Goal: Task Accomplishment & Management: Manage account settings

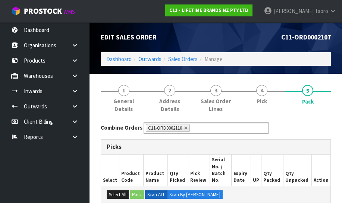
drag, startPoint x: 325, startPoint y: 142, endPoint x: 329, endPoint y: 146, distance: 5.5
click at [328, 145] on div "Picks" at bounding box center [215, 147] width 229 height 15
click at [329, 146] on div "Picks" at bounding box center [215, 147] width 229 height 15
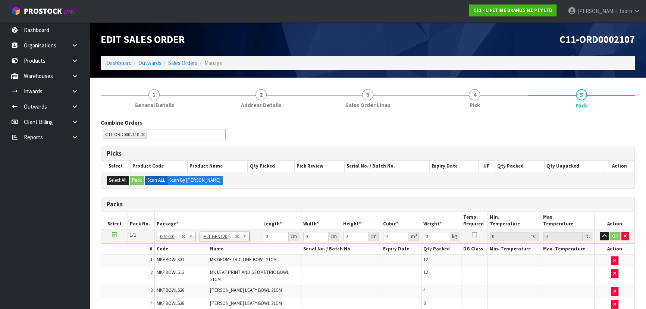
type input "120"
type input "100"
type input "220.28"
click at [272, 203] on input "120" at bounding box center [275, 236] width 25 height 9
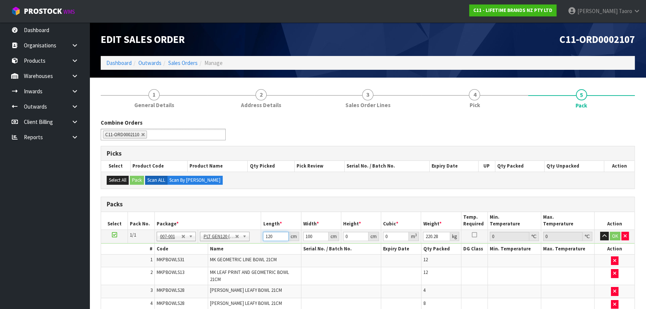
click at [272, 203] on input "120" at bounding box center [275, 236] width 25 height 9
type input "150"
type input "87"
type input "1"
type input "0.01305"
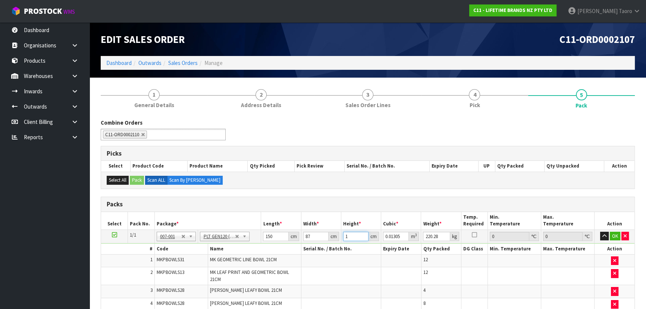
type input "18"
type input "0.2349"
type input "181"
type input "2.36205"
type input "181"
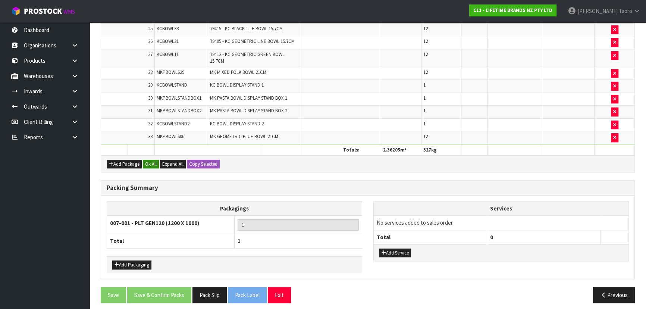
type input "327"
click at [151, 161] on button "Ok All" at bounding box center [151, 164] width 16 height 9
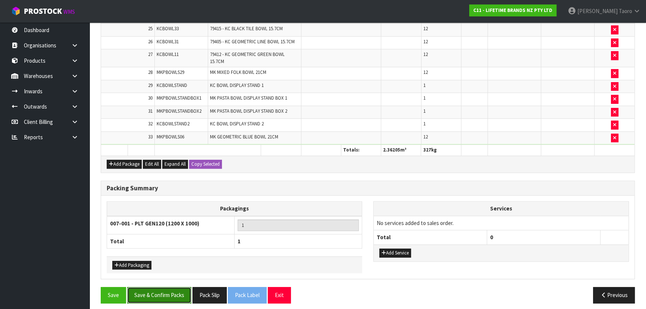
click at [179, 203] on button "Save & Confirm Packs" at bounding box center [159, 295] width 64 height 16
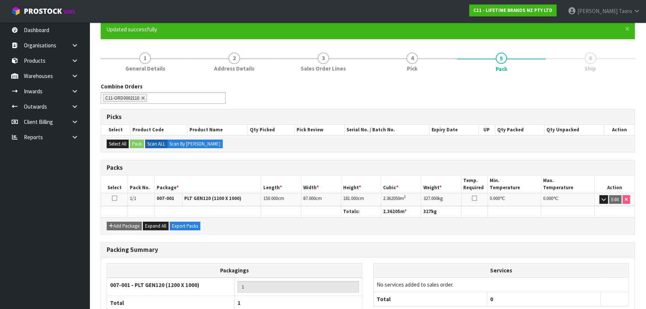
scroll to position [112, 0]
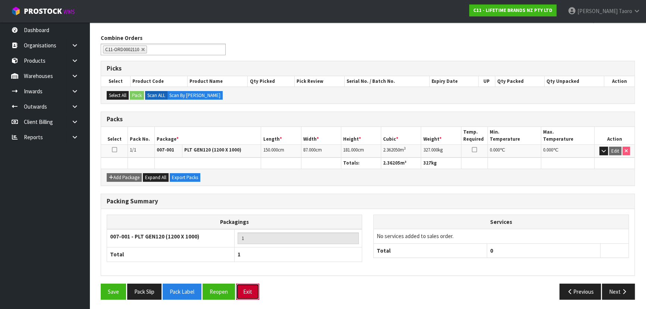
click at [250, 203] on button "Exit" at bounding box center [247, 291] width 23 height 16
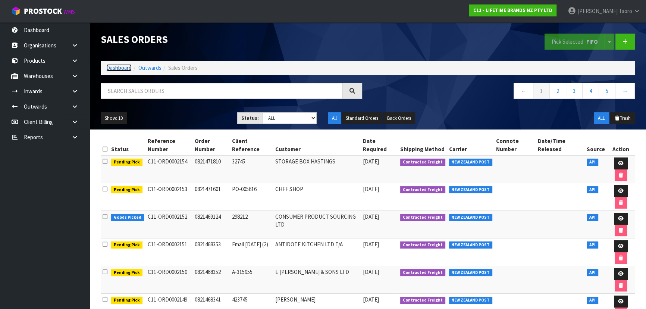
click at [119, 67] on link "Dashboard" at bounding box center [118, 67] width 25 height 7
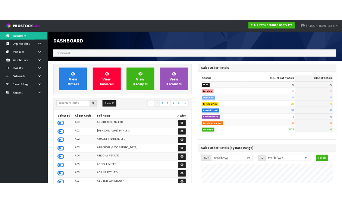
scroll to position [564, 272]
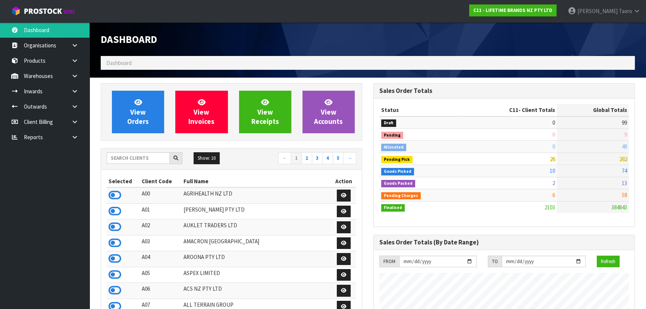
click at [236, 32] on div "Dashboard" at bounding box center [231, 39] width 273 height 34
click at [116, 198] on icon at bounding box center [115, 194] width 13 height 11
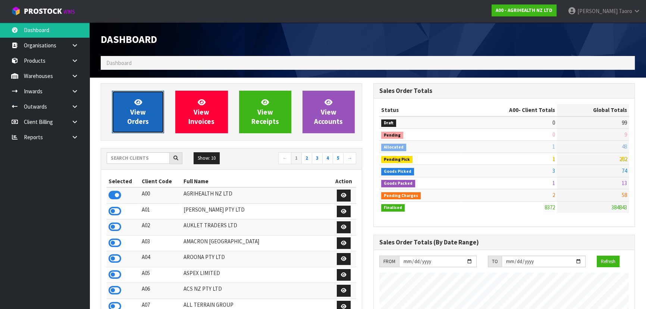
click at [155, 102] on link "View Orders" at bounding box center [138, 112] width 52 height 43
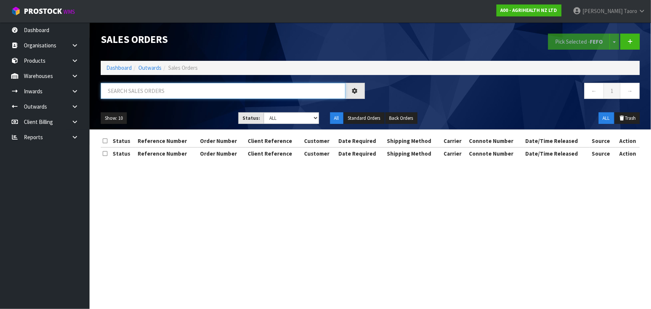
click at [166, 91] on input "text" at bounding box center [223, 91] width 245 height 16
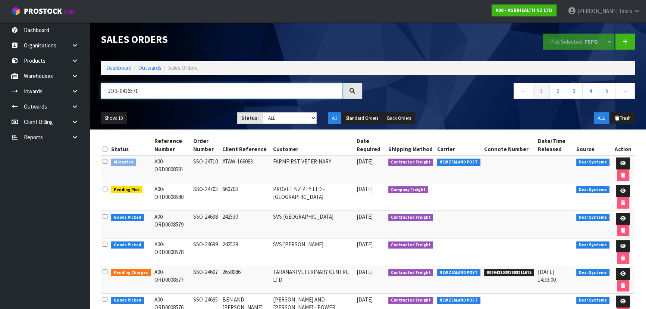
type input "JOB-0416571"
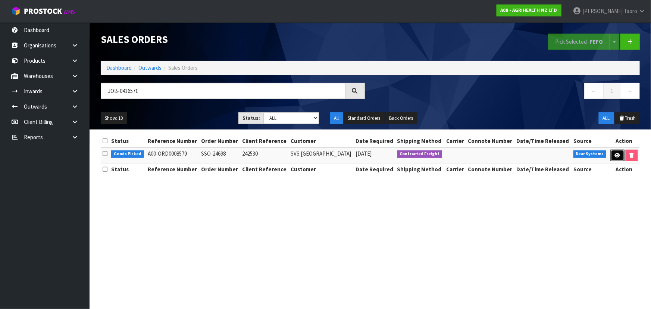
click at [342, 150] on link at bounding box center [618, 156] width 14 height 12
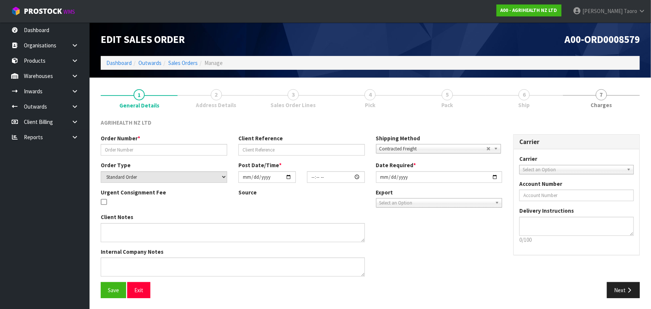
type input "SSO-24698"
type input "242530"
select select "number:0"
type input "2025-10-08"
type input "08:26:37.000"
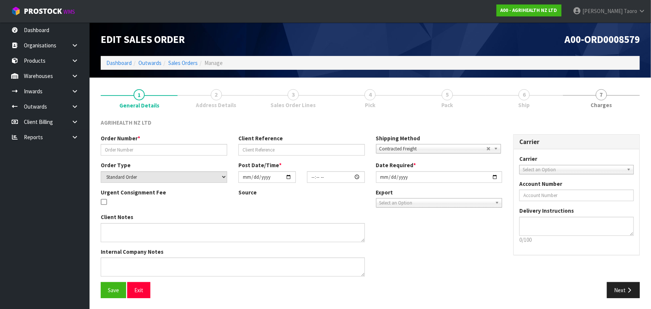
type input "2025-10-08"
type textarea "SHIP BY: Freight"
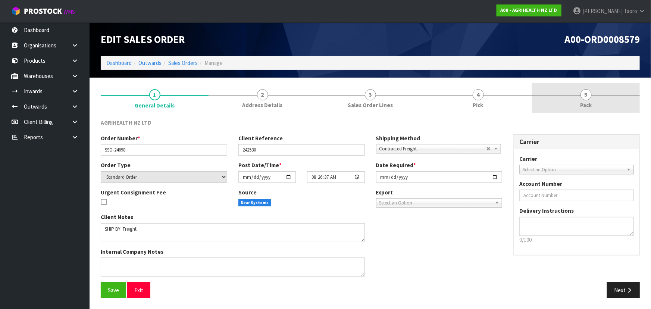
click at [342, 105] on link "5 Pack" at bounding box center [586, 97] width 108 height 29
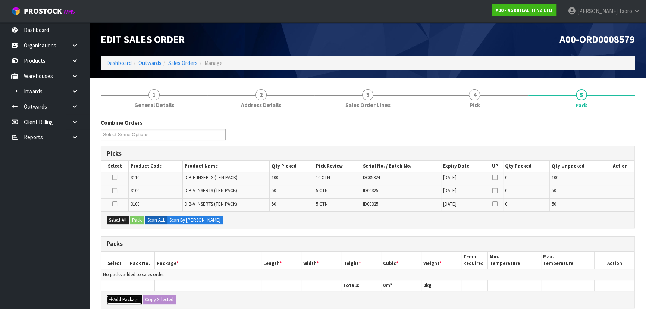
click at [115, 203] on button "Add Package" at bounding box center [124, 299] width 35 height 9
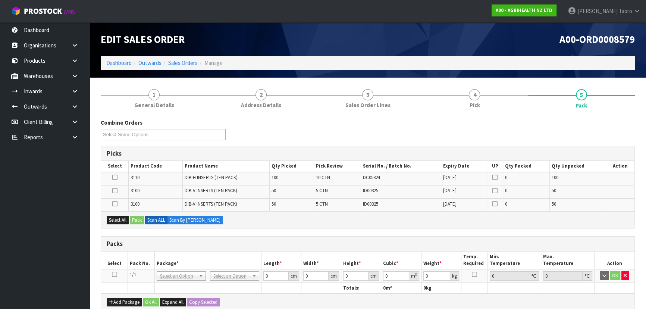
click at [113, 203] on td at bounding box center [114, 275] width 27 height 13
click at [113, 203] on icon at bounding box center [114, 274] width 5 height 0
click at [118, 203] on button "Select All" at bounding box center [118, 220] width 22 height 9
click at [137, 203] on button "Pack" at bounding box center [137, 220] width 14 height 9
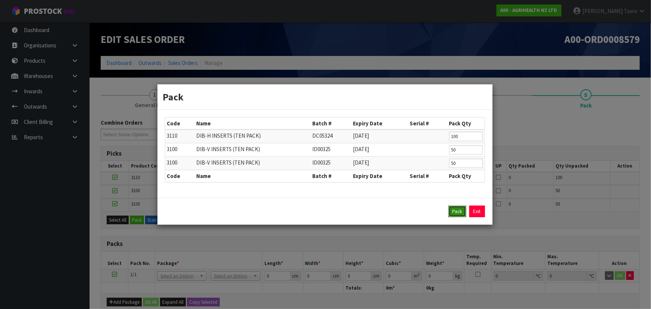
click at [342, 203] on button "Pack" at bounding box center [457, 212] width 18 height 12
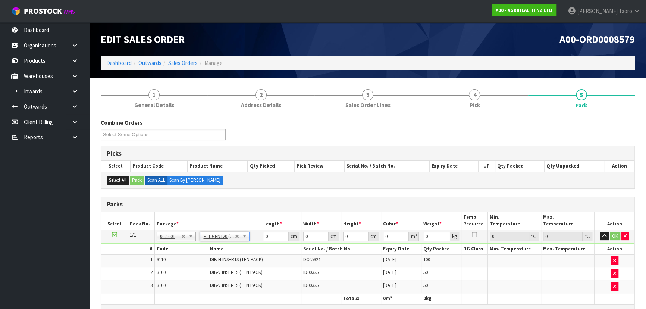
type input "120"
type input "100"
type input "108"
click at [269, 203] on input "120" at bounding box center [275, 236] width 25 height 9
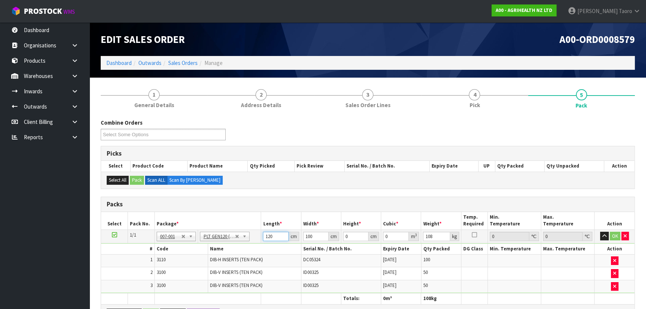
click at [269, 203] on input "120" at bounding box center [275, 236] width 25 height 9
type input "123"
type input "103"
type input "7"
type input "0.088683"
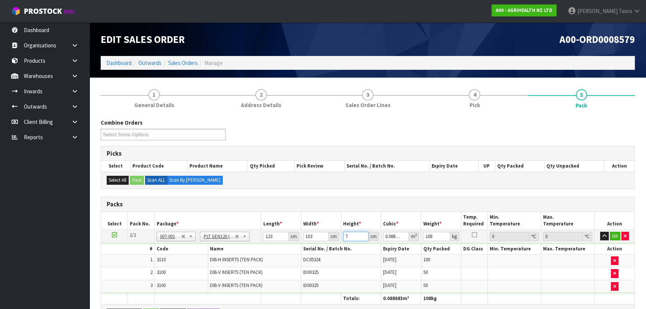
type input "75"
type input "0.950175"
type input "75"
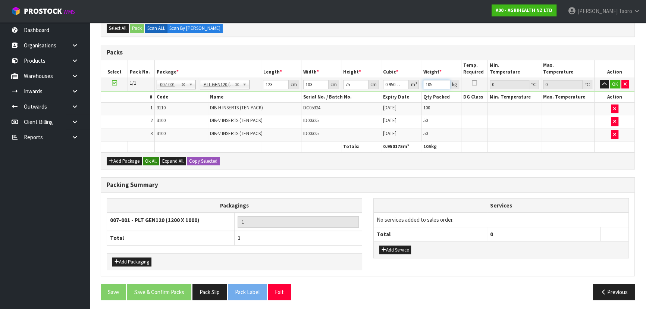
type input "105"
click at [157, 161] on button "Ok All" at bounding box center [151, 161] width 16 height 9
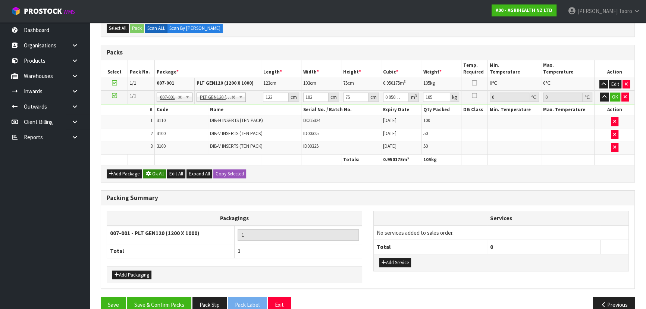
scroll to position [151, 0]
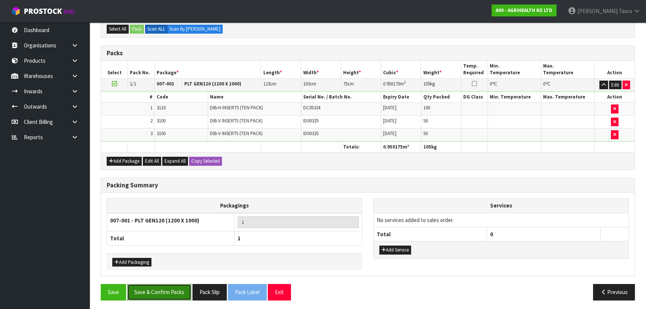
click at [167, 203] on button "Save & Confirm Packs" at bounding box center [159, 292] width 64 height 16
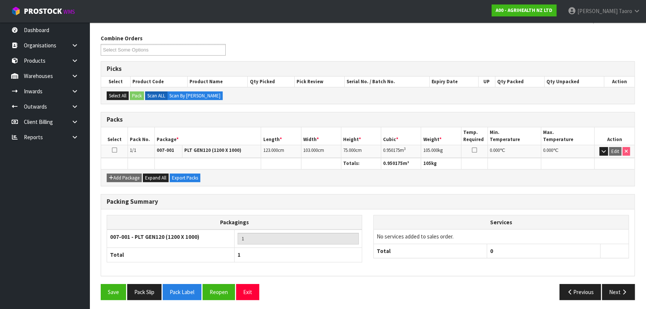
scroll to position [112, 0]
click at [242, 203] on button "Exit" at bounding box center [247, 291] width 23 height 16
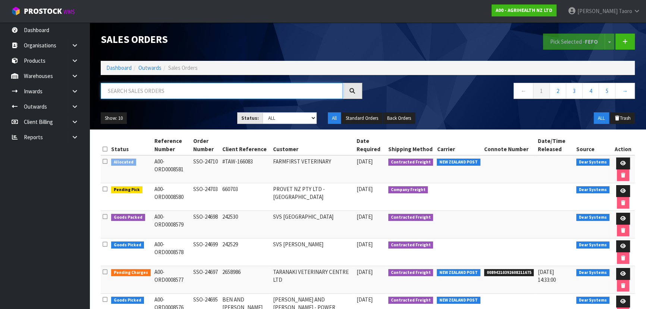
click at [268, 92] on input "text" at bounding box center [222, 91] width 242 height 16
type input "JOB-0416570"
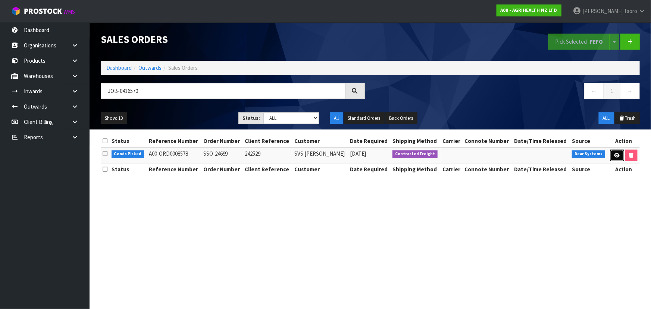
click at [342, 154] on icon at bounding box center [617, 155] width 6 height 5
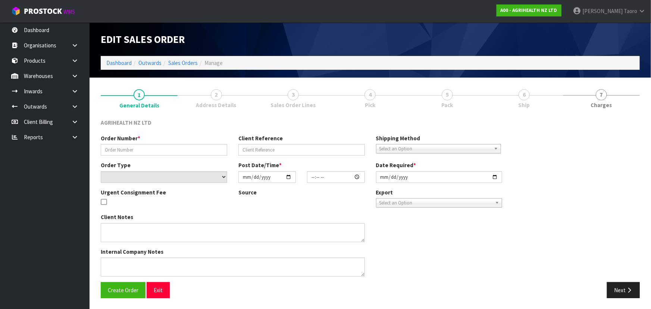
type input "SSO-24699"
type input "242529"
select select "number:0"
type input "2025-10-08"
type input "08:26:25.000"
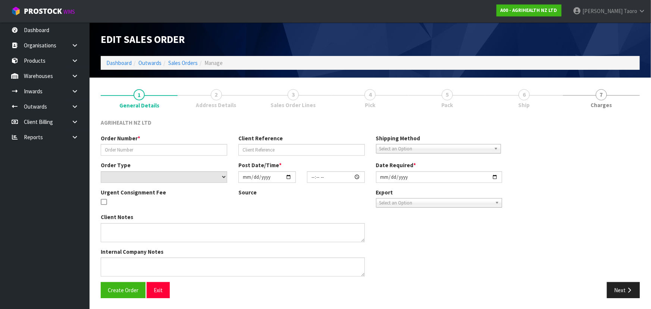
type input "2025-10-08"
type textarea "SHIP BY: Freight"
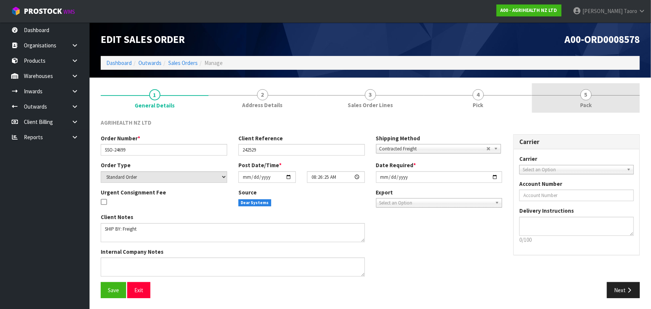
click at [342, 99] on link "5 Pack" at bounding box center [586, 97] width 108 height 29
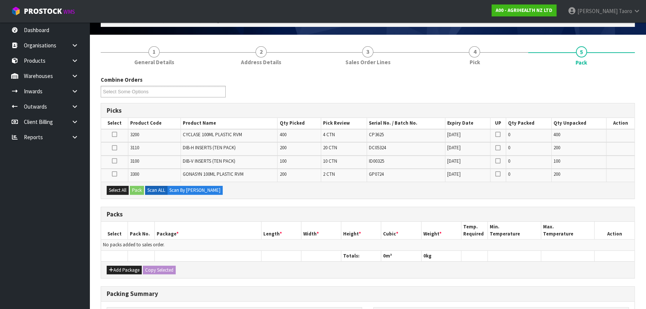
scroll to position [68, 0]
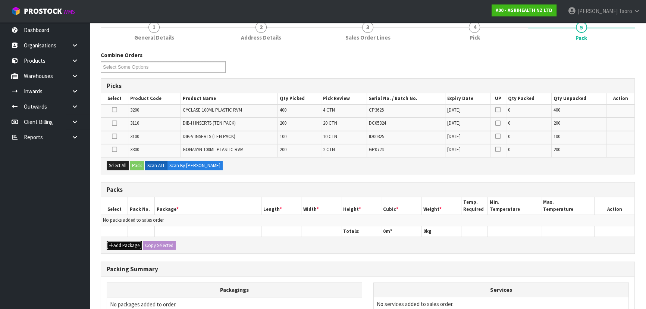
click at [116, 203] on button "Add Package" at bounding box center [124, 245] width 35 height 9
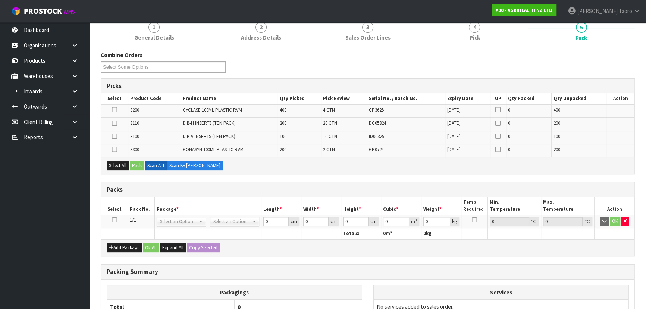
click at [115, 203] on icon at bounding box center [114, 220] width 5 height 0
drag, startPoint x: 123, startPoint y: 165, endPoint x: 130, endPoint y: 164, distance: 7.5
click at [123, 165] on button "Select All" at bounding box center [118, 165] width 22 height 9
click at [139, 164] on button "Pack" at bounding box center [137, 165] width 14 height 9
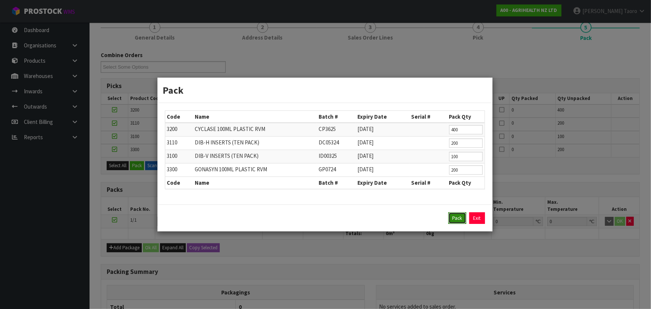
click at [342, 203] on button "Pack" at bounding box center [457, 218] width 18 height 12
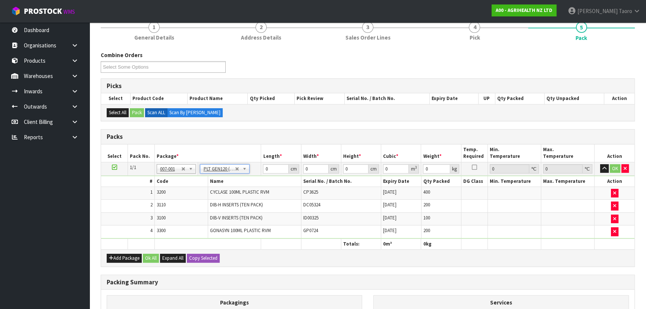
type input "120"
type input "100"
type input "245.3"
click at [268, 167] on input "120" at bounding box center [275, 168] width 25 height 9
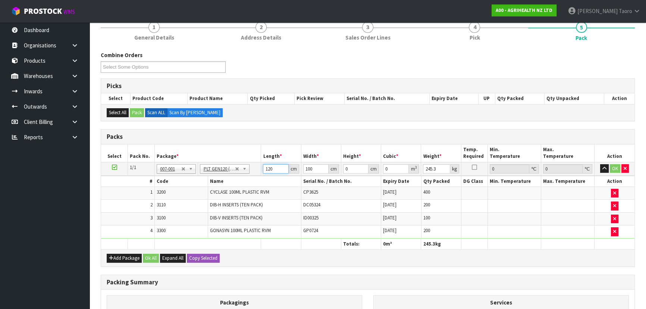
click at [268, 167] on input "120" at bounding box center [275, 168] width 25 height 9
type input "121"
type input "119"
type input "1"
type input "0.014399"
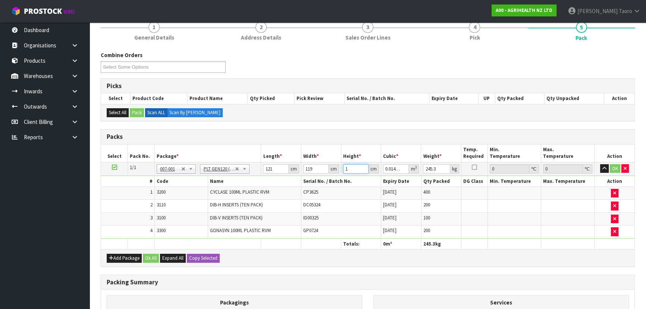
type input "15"
type input "0.215985"
type input "150"
type input "2.15985"
type input "150"
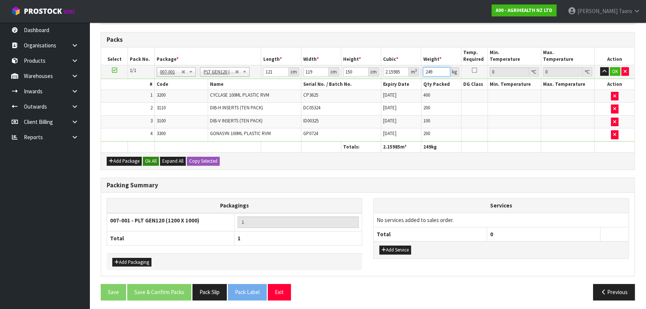
type input "249"
click at [145, 157] on button "Ok All" at bounding box center [151, 161] width 16 height 9
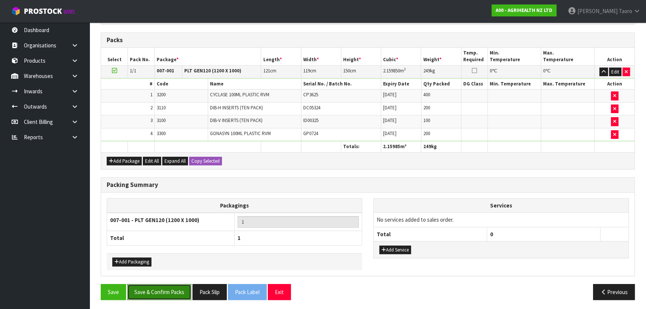
click at [173, 203] on button "Save & Confirm Packs" at bounding box center [159, 292] width 64 height 16
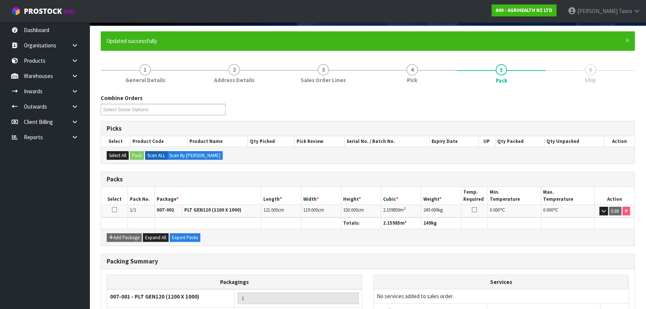
scroll to position [112, 0]
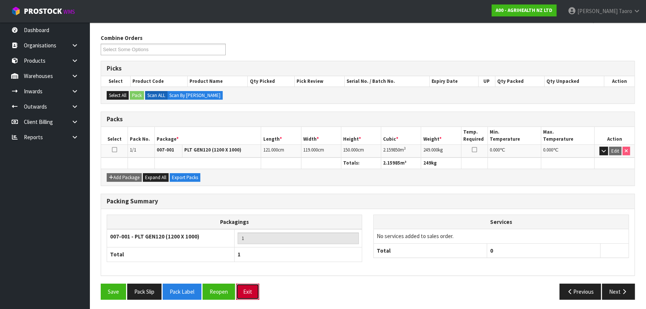
click at [253, 203] on button "Exit" at bounding box center [247, 291] width 23 height 16
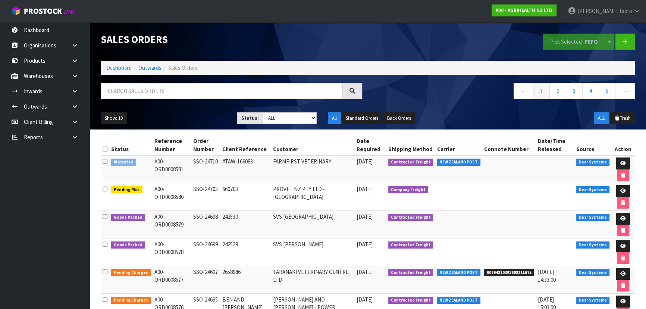
click at [342, 52] on div "Pick Selected - FEFO Split button! FIFO - First In First Out FEFO - First Expir…" at bounding box center [504, 41] width 273 height 38
click at [342, 203] on icon at bounding box center [623, 218] width 6 height 5
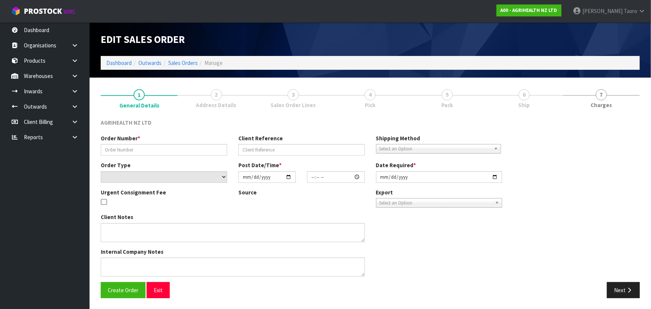
type input "SSO-24698"
type input "242530"
select select "number:0"
type input "2025-10-08"
type input "08:26:37.000"
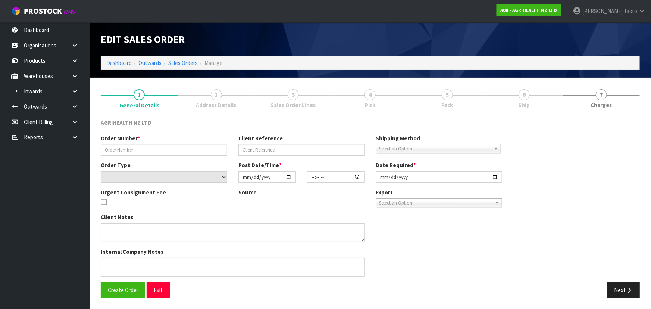
type input "2025-10-08"
type textarea "SHIP BY: Freight"
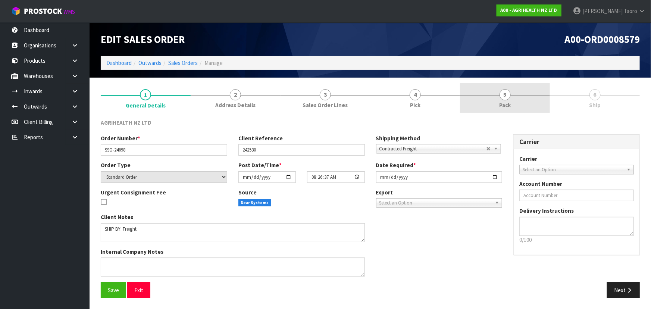
click at [342, 107] on link "5 Pack" at bounding box center [505, 97] width 90 height 29
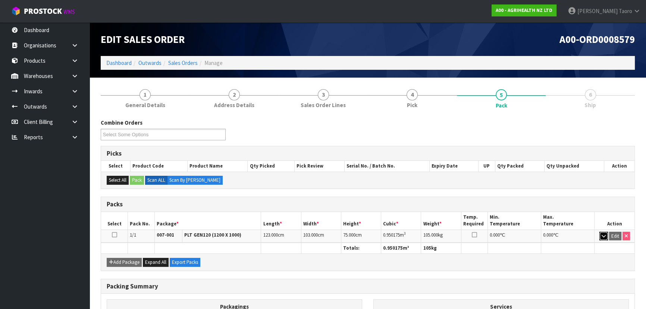
click at [342, 203] on icon "button" at bounding box center [604, 235] width 4 height 5
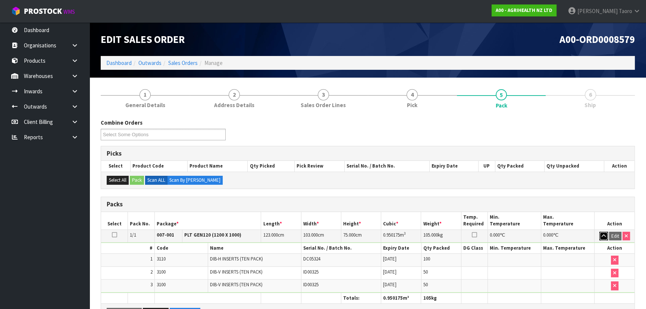
scroll to position [135, 0]
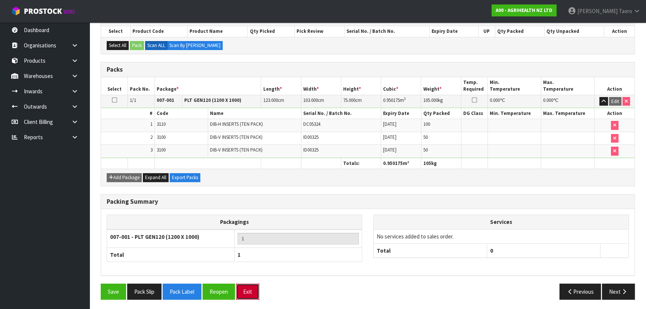
click at [253, 203] on button "Exit" at bounding box center [247, 291] width 23 height 16
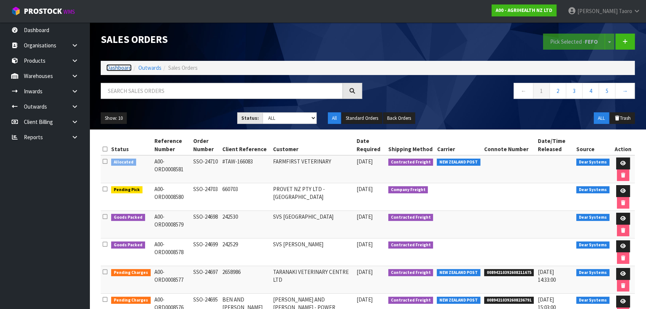
click at [115, 67] on link "Dashboard" at bounding box center [118, 67] width 25 height 7
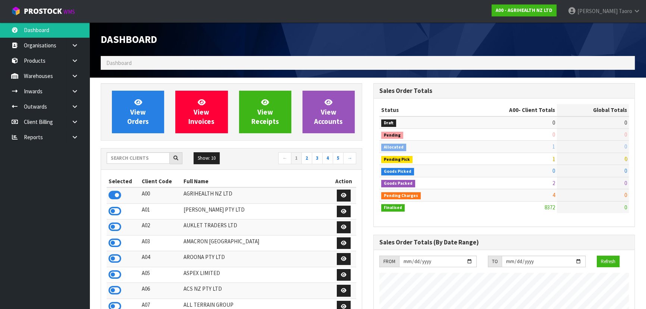
scroll to position [564, 272]
click at [157, 157] on input "text" at bounding box center [138, 158] width 63 height 12
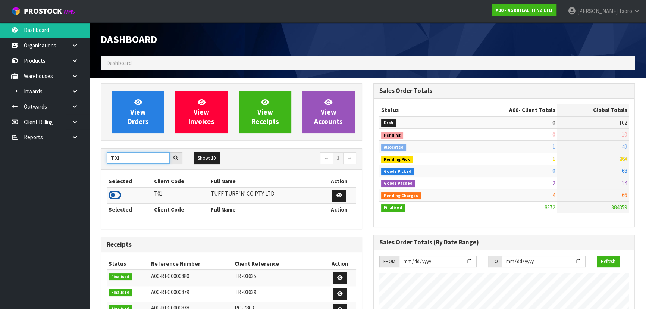
type input "T01"
click at [116, 196] on icon at bounding box center [115, 194] width 13 height 11
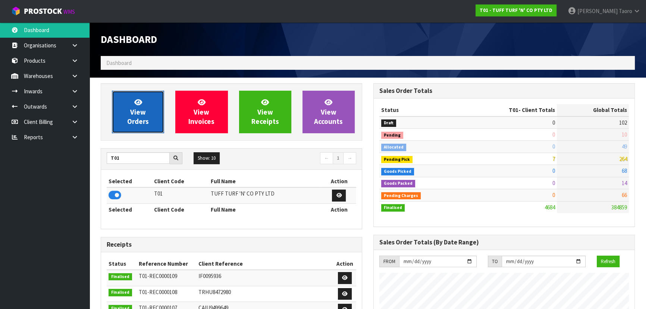
click at [144, 116] on span "View Orders" at bounding box center [138, 112] width 22 height 28
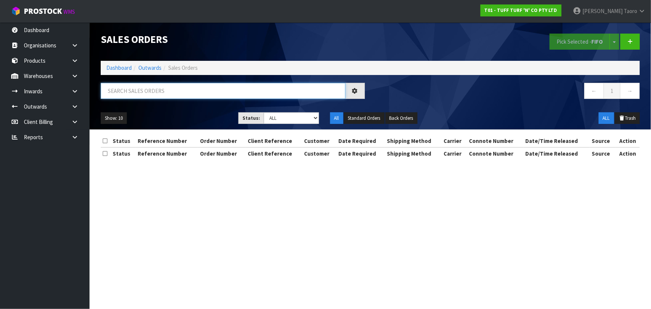
click at [201, 89] on input "text" at bounding box center [223, 91] width 245 height 16
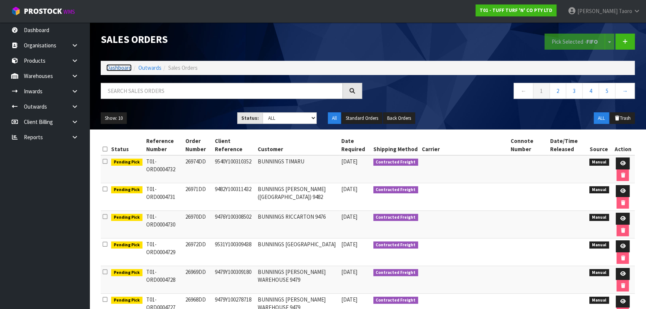
click at [114, 69] on link "Dashboard" at bounding box center [118, 67] width 25 height 7
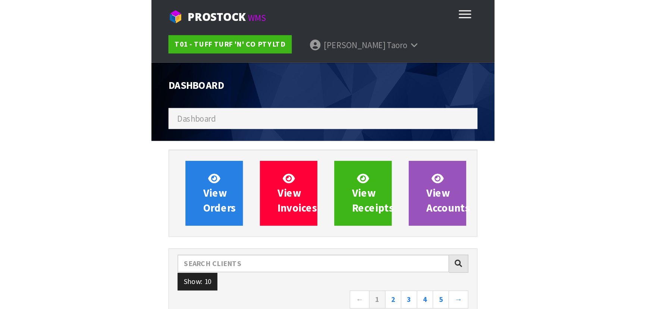
scroll to position [564, 272]
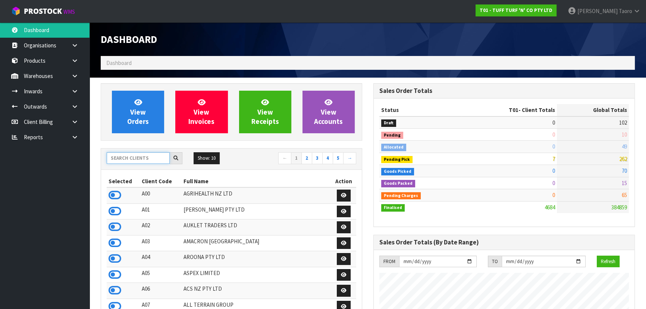
click at [160, 159] on input "text" at bounding box center [138, 158] width 63 height 12
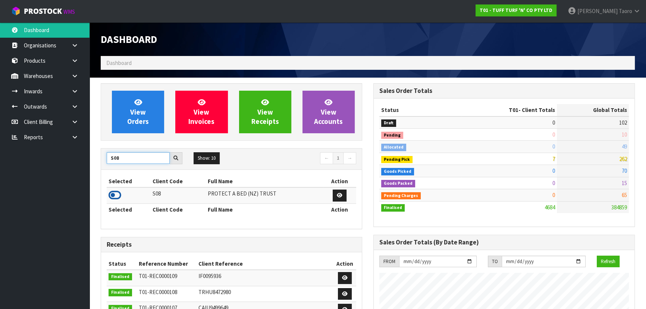
type input "S08"
click at [112, 197] on icon at bounding box center [115, 194] width 13 height 11
click at [157, 158] on input "S08" at bounding box center [138, 158] width 63 height 12
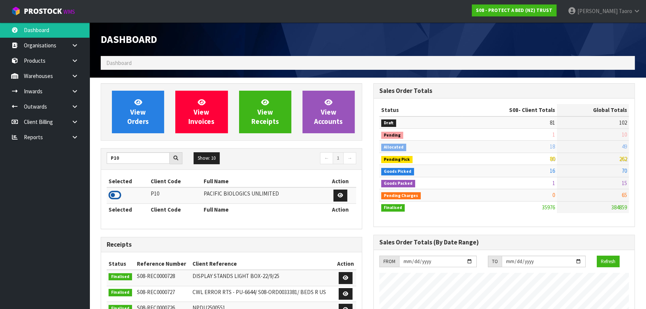
click at [115, 194] on icon at bounding box center [115, 194] width 13 height 11
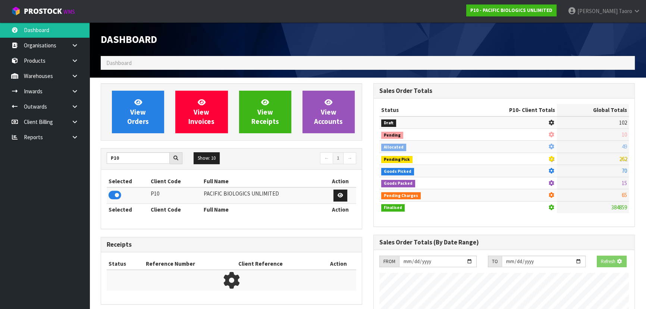
scroll to position [480, 272]
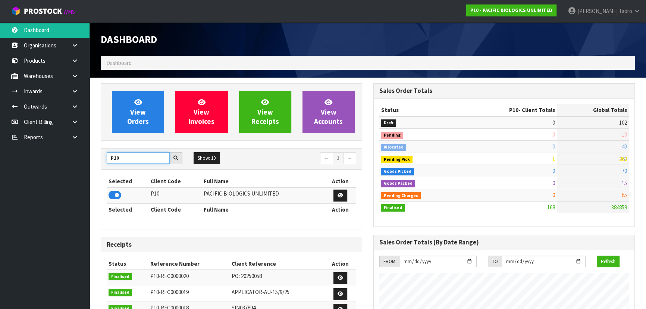
click at [157, 157] on input "P10" at bounding box center [138, 158] width 63 height 12
click at [115, 196] on icon at bounding box center [115, 194] width 13 height 11
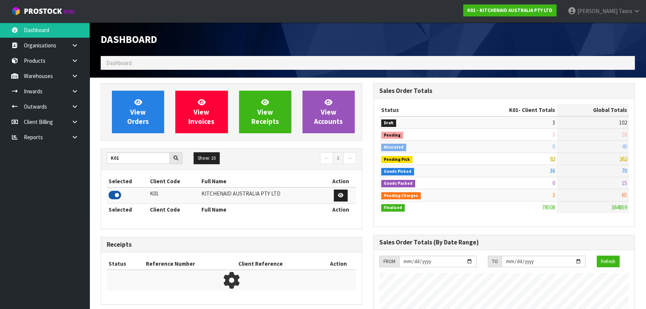
scroll to position [564, 272]
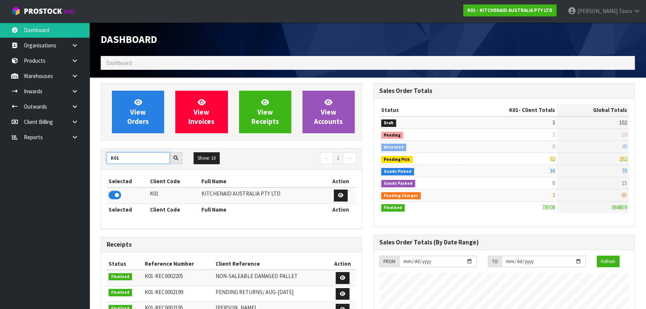
click at [134, 156] on input "K01" at bounding box center [138, 158] width 63 height 12
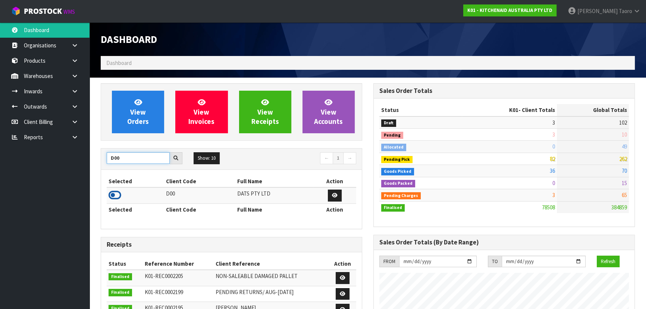
type input "D00"
click at [116, 196] on icon at bounding box center [115, 194] width 13 height 11
click at [127, 156] on input "D00" at bounding box center [138, 158] width 63 height 12
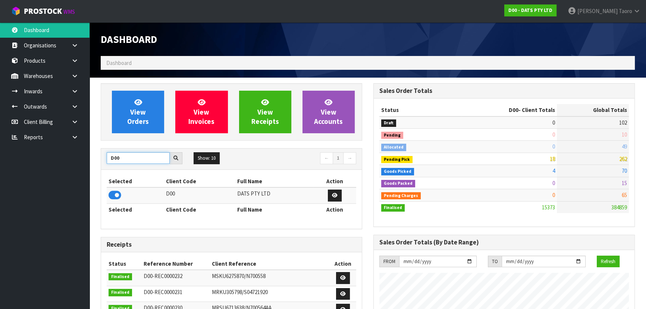
click at [127, 156] on input "D00" at bounding box center [138, 158] width 63 height 12
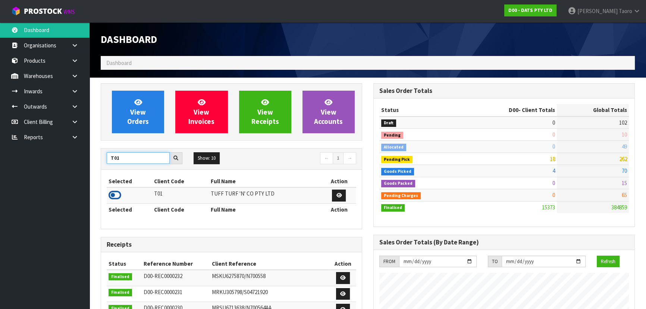
type input "T01"
click at [114, 194] on icon at bounding box center [115, 194] width 13 height 11
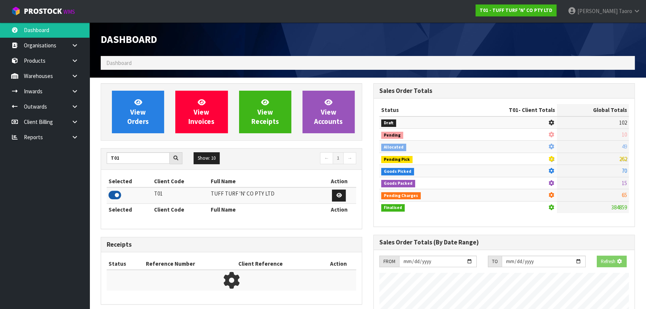
scroll to position [564, 272]
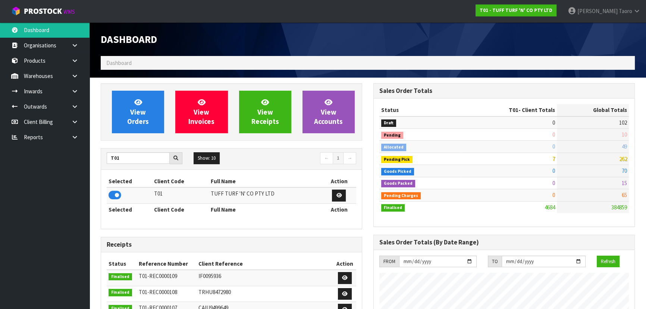
click at [170, 197] on td "T01" at bounding box center [180, 195] width 57 height 16
click at [150, 159] on input "T01" at bounding box center [138, 158] width 63 height 12
type input "C11"
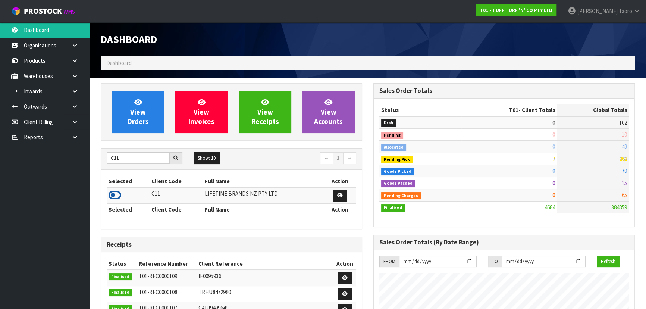
click at [116, 195] on icon at bounding box center [115, 194] width 13 height 11
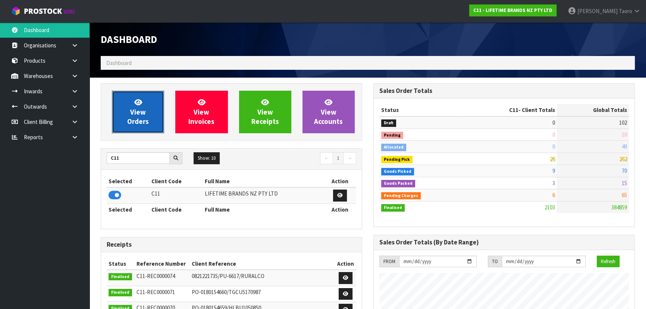
click at [137, 110] on span "View Orders" at bounding box center [138, 112] width 22 height 28
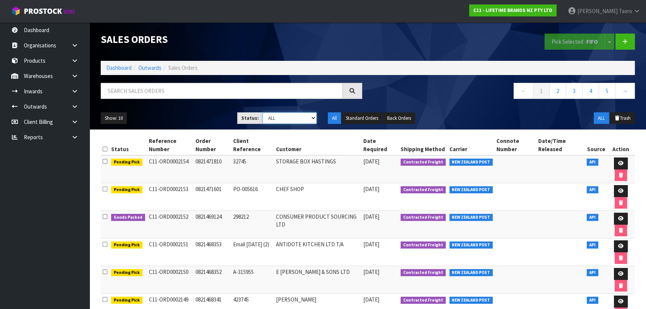
click at [297, 116] on select "Draft Pending Allocated Pending Pick Goods Picked Goods Packed Pending Charges …" at bounding box center [290, 118] width 54 height 12
select select "string:5"
click at [263, 112] on select "Draft Pending Allocated Pending Pick Goods Picked Goods Packed Pending Charges …" at bounding box center [290, 118] width 54 height 12
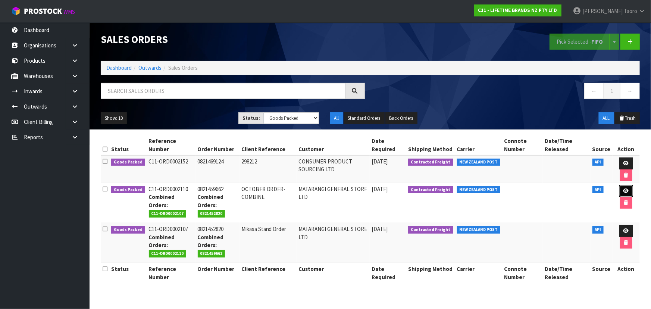
click at [342, 190] on icon at bounding box center [626, 190] width 6 height 5
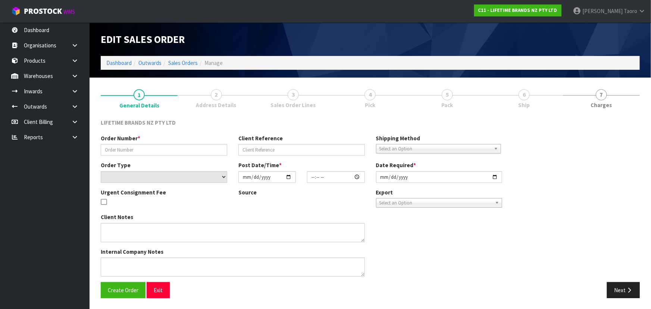
type input "0821459662"
type input "OCTOBER ORDER-COMBINE"
select select "number:0"
type input "2025-10-05"
type input "18:29:31.000"
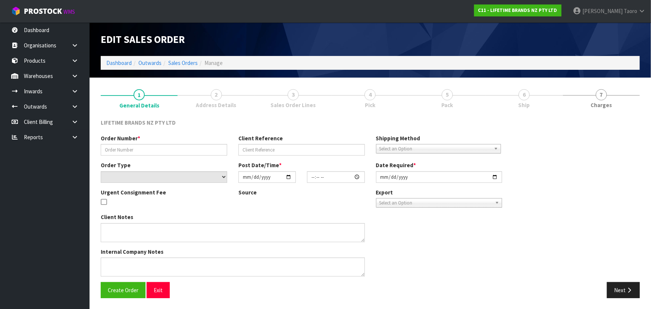
type input "2025-10-06"
type textarea "COMBINE WITH PICK 2107"
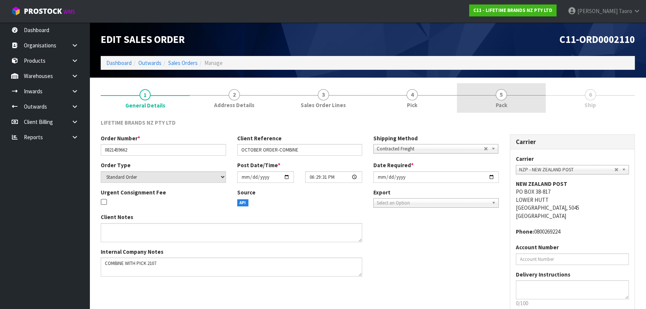
click at [342, 99] on link "5 Pack" at bounding box center [501, 97] width 89 height 29
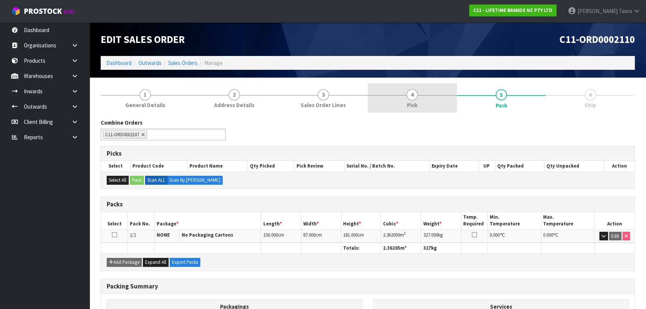
click at [342, 89] on link "4 Pick" at bounding box center [412, 97] width 89 height 29
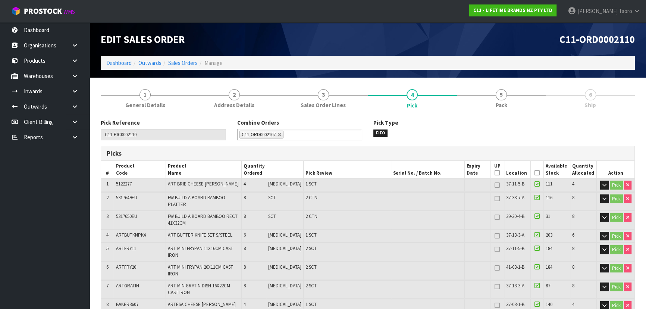
click at [342, 51] on div "C11-ORD0002110" at bounding box center [504, 39] width 273 height 34
click at [342, 59] on ol "Dashboard Outwards Sales Orders Manage" at bounding box center [368, 63] width 534 height 14
click at [342, 33] on div "C11-ORD0002110" at bounding box center [504, 39] width 273 height 34
click at [342, 92] on link "5 Pack" at bounding box center [501, 97] width 89 height 29
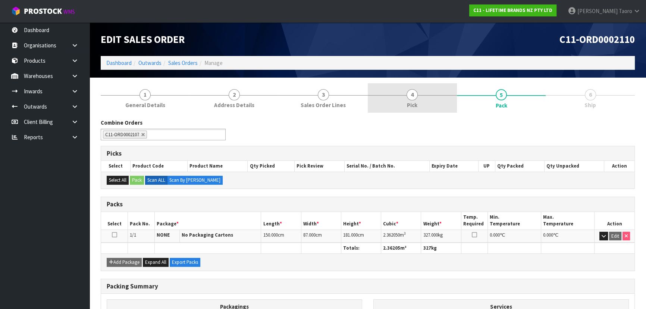
click at [342, 100] on link "4 Pick" at bounding box center [412, 97] width 89 height 29
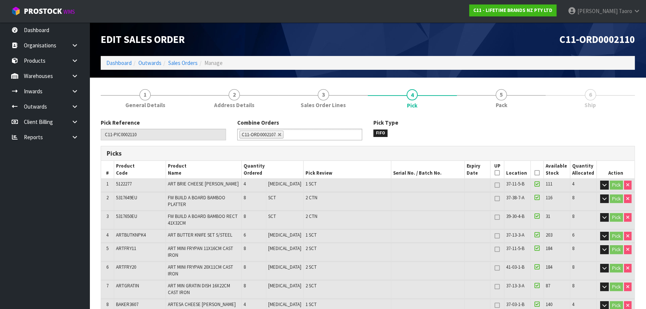
click at [342, 26] on div "C11-ORD0002110" at bounding box center [504, 39] width 273 height 34
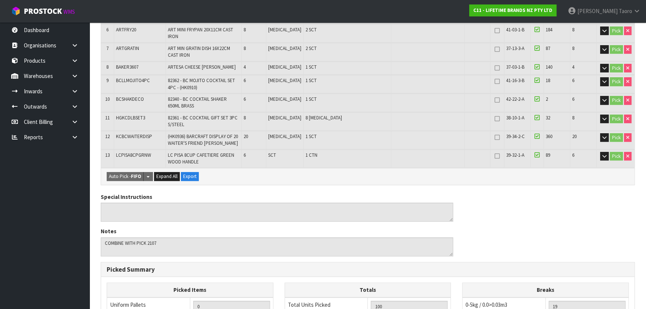
scroll to position [404, 0]
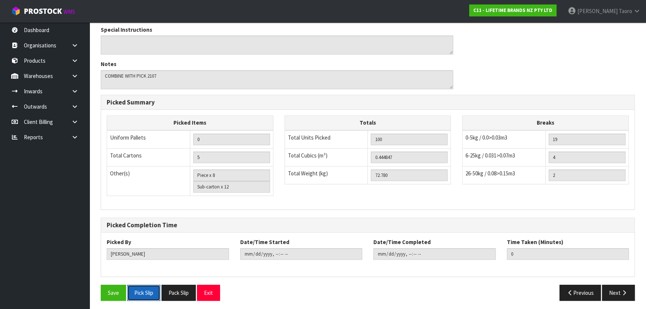
click at [139, 203] on button "Pick Slip" at bounding box center [143, 293] width 33 height 16
click at [215, 203] on button "Exit" at bounding box center [208, 293] width 23 height 16
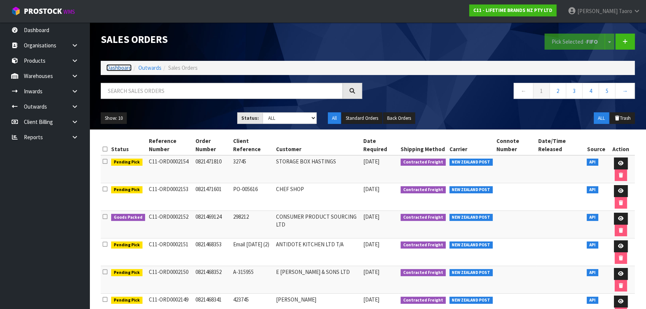
click at [119, 69] on link "Dashboard" at bounding box center [118, 67] width 25 height 7
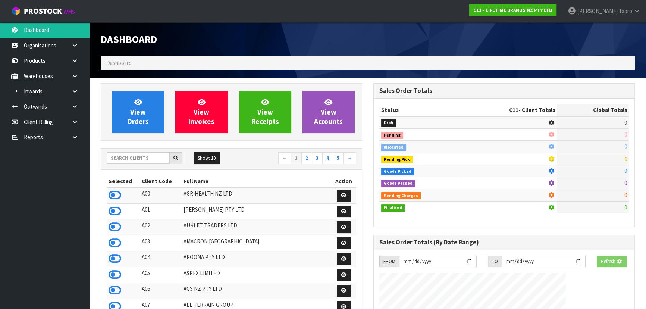
click at [206, 48] on div "Dashboard" at bounding box center [231, 39] width 273 height 34
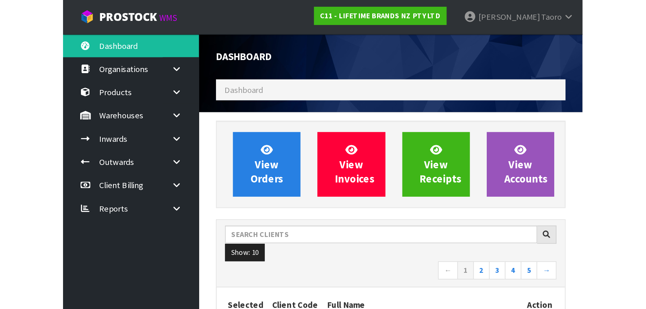
scroll to position [564, 272]
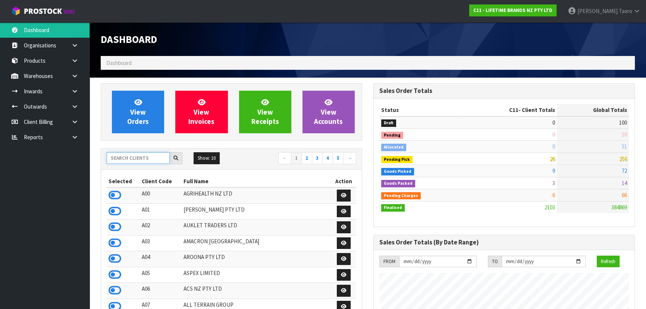
click at [143, 157] on input "text" at bounding box center [138, 158] width 63 height 12
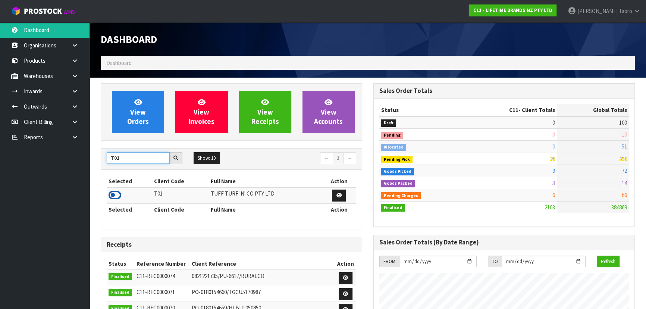
type input "T01"
click at [116, 199] on icon at bounding box center [115, 194] width 13 height 11
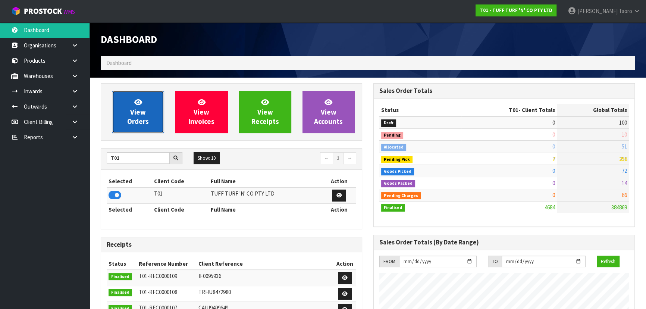
click at [135, 112] on span "View Orders" at bounding box center [138, 112] width 22 height 28
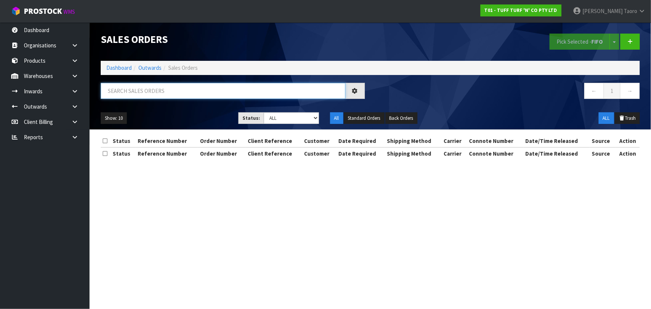
click at [145, 92] on input "text" at bounding box center [223, 91] width 245 height 16
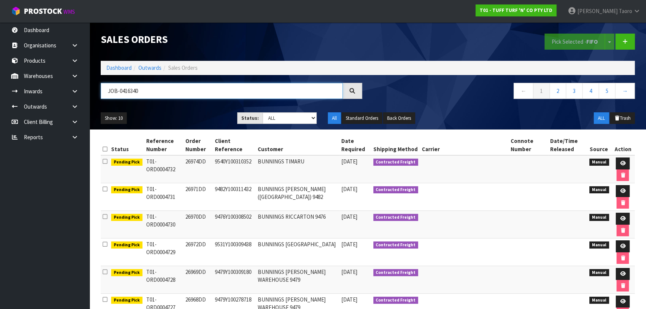
type input "JOB-0416340"
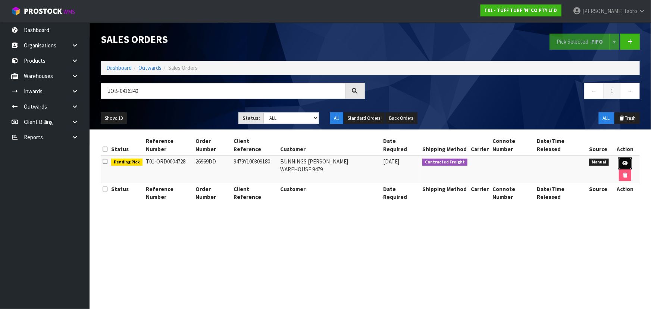
drag, startPoint x: 617, startPoint y: 156, endPoint x: 618, endPoint y: 147, distance: 9.1
click at [342, 161] on icon at bounding box center [625, 163] width 6 height 5
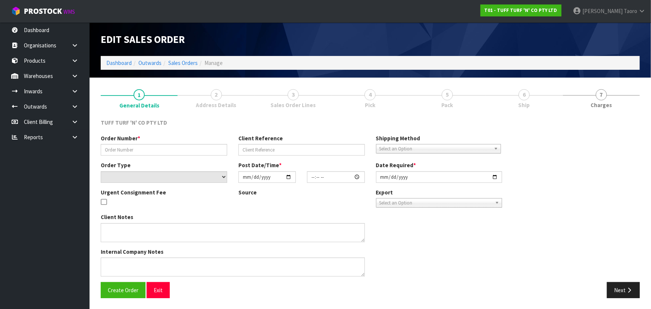
type input "26969DD"
type input "9479Y100309180"
select select "number:0"
type input "2025-10-06"
type input "14:13:00.000"
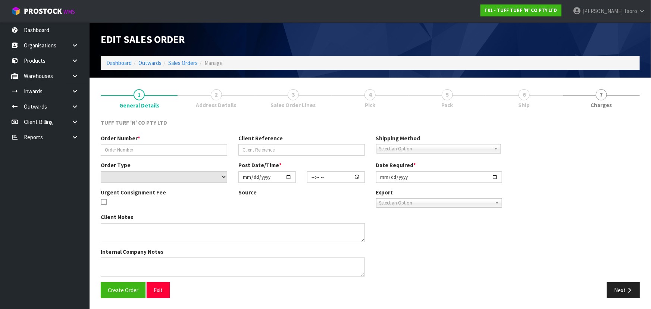
type input "2025-10-07"
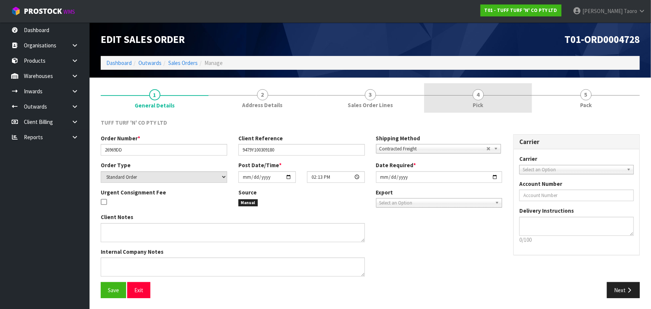
drag, startPoint x: 500, startPoint y: 103, endPoint x: 465, endPoint y: 106, distance: 35.2
click at [342, 103] on link "4 Pick" at bounding box center [478, 97] width 108 height 29
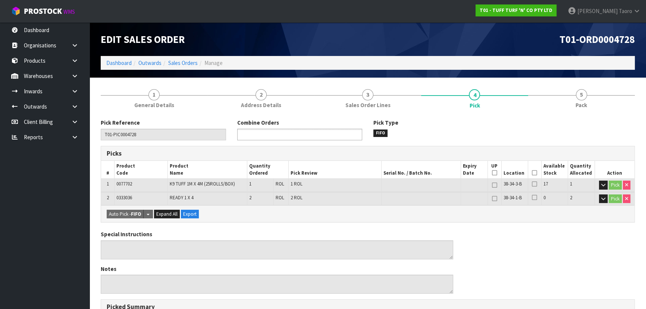
click at [342, 136] on ul at bounding box center [299, 135] width 125 height 12
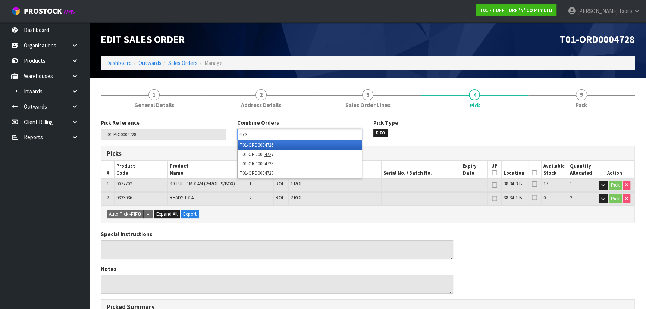
type input "4727"
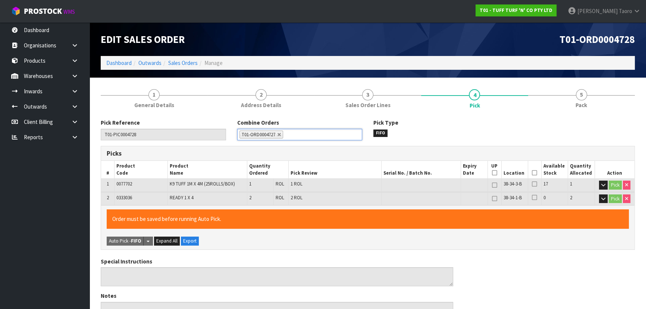
click at [342, 173] on icon at bounding box center [534, 173] width 5 height 0
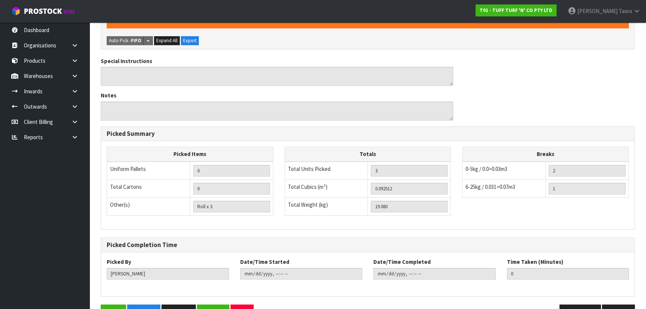
scroll to position [222, 0]
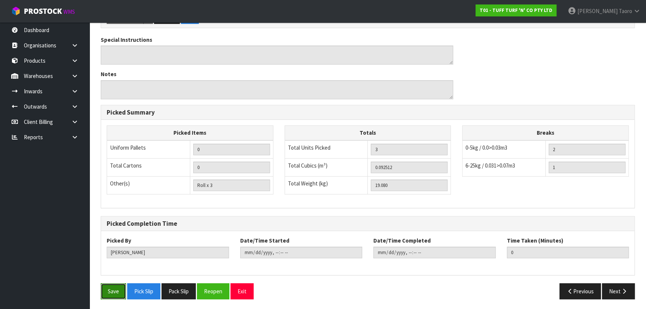
click at [105, 203] on button "Save" at bounding box center [113, 291] width 25 height 16
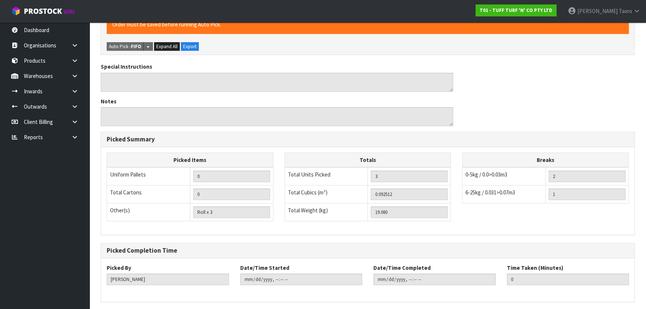
scroll to position [0, 0]
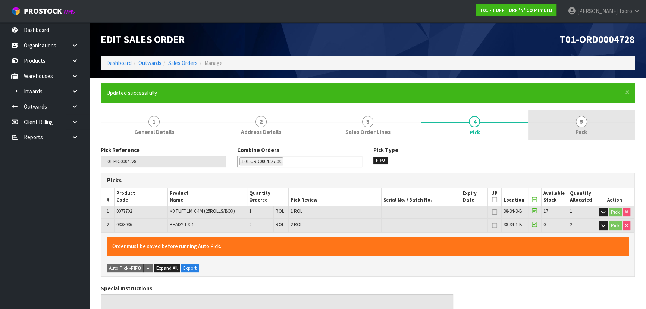
type input "Harriet Taoro"
type input "2025-10-08T16:36:18"
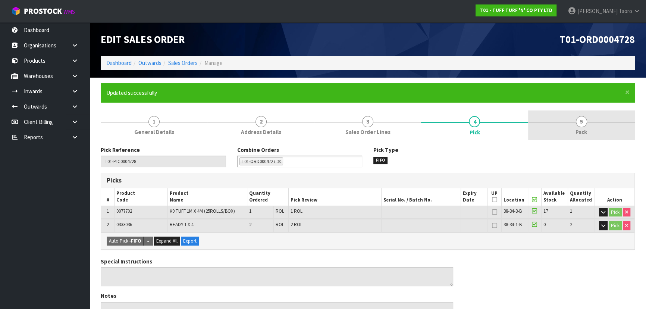
click at [342, 130] on link "5 Pack" at bounding box center [581, 124] width 107 height 29
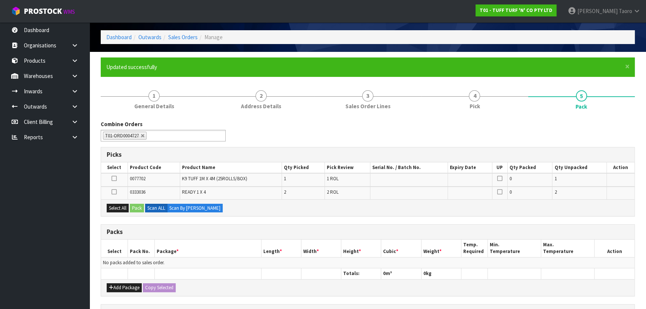
scroll to position [68, 0]
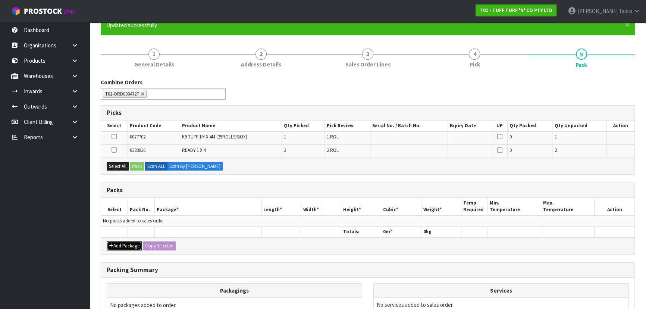
drag, startPoint x: 115, startPoint y: 243, endPoint x: 114, endPoint y: 235, distance: 8.6
click at [115, 203] on button "Add Package" at bounding box center [124, 245] width 35 height 9
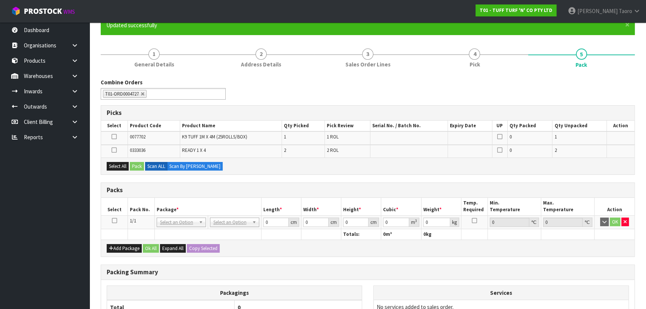
click at [113, 203] on icon at bounding box center [114, 220] width 5 height 0
drag, startPoint x: 116, startPoint y: 165, endPoint x: 121, endPoint y: 167, distance: 6.2
click at [116, 166] on button "Select All" at bounding box center [118, 166] width 22 height 9
click at [136, 167] on button "Pack" at bounding box center [137, 166] width 14 height 9
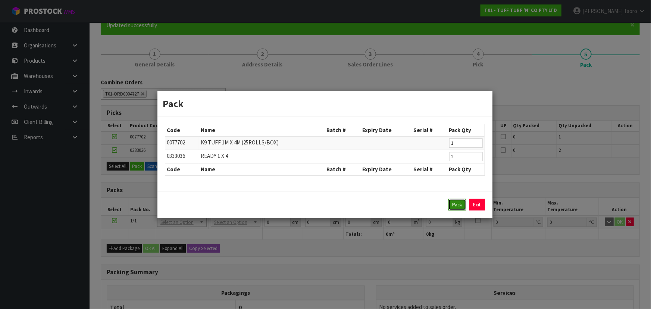
drag, startPoint x: 455, startPoint y: 204, endPoint x: 455, endPoint y: 198, distance: 5.2
click at [342, 203] on button "Pack" at bounding box center [457, 205] width 18 height 12
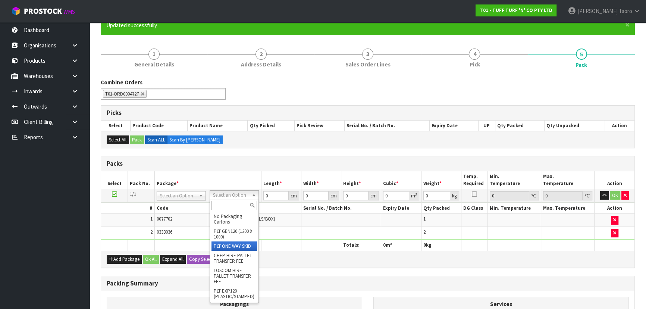
type input "19.08"
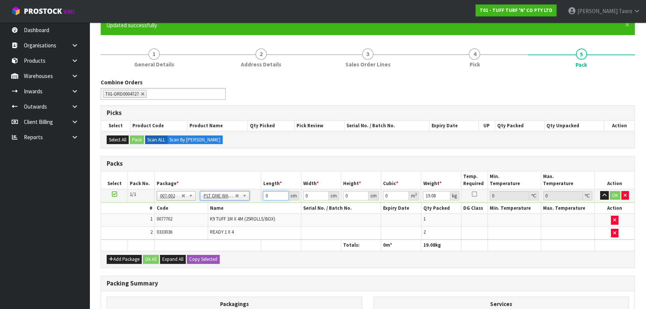
click at [267, 192] on input "0" at bounding box center [275, 195] width 25 height 9
click at [267, 191] on input "0" at bounding box center [275, 195] width 25 height 9
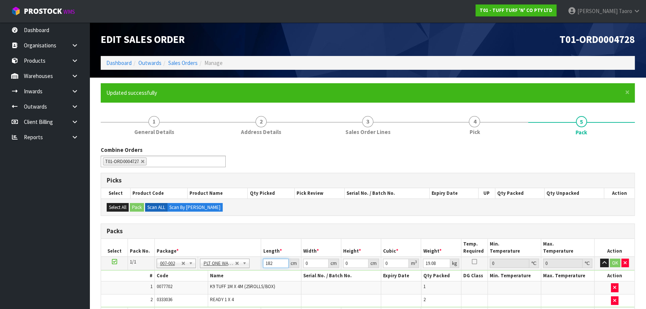
type input "182"
type input "73"
type input "4"
type input "0.053144"
type input "43"
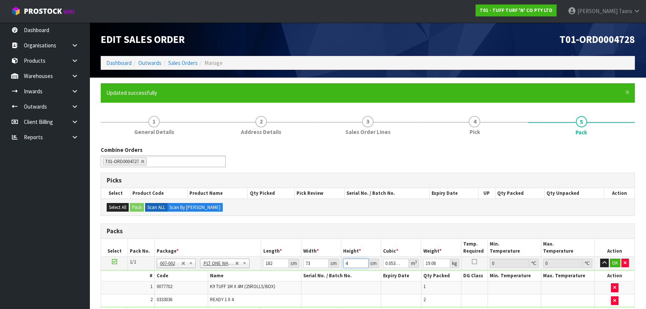
type input "0.571298"
type input "43"
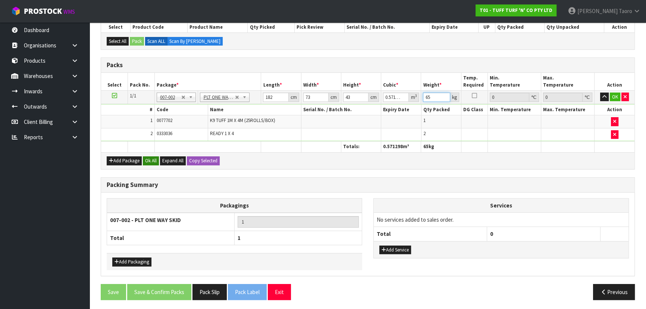
type input "65"
click at [152, 157] on button "Ok All" at bounding box center [151, 160] width 16 height 9
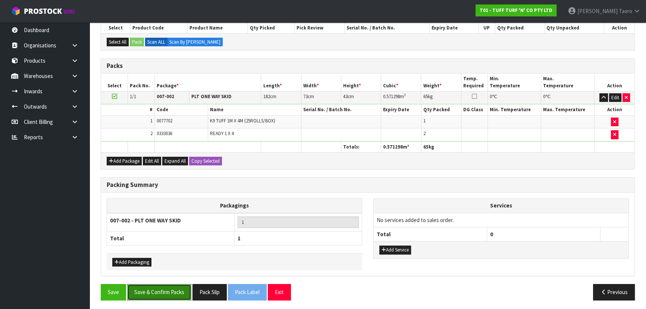
click at [184, 203] on button "Save & Confirm Packs" at bounding box center [159, 292] width 64 height 16
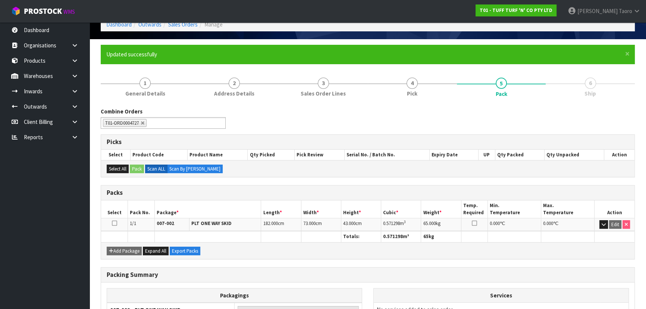
scroll to position [112, 0]
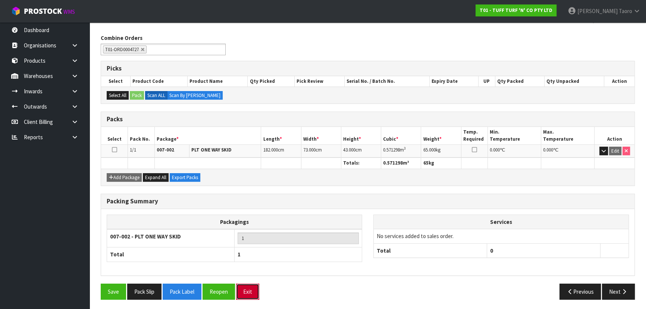
drag, startPoint x: 250, startPoint y: 291, endPoint x: 250, endPoint y: 287, distance: 4.2
click at [250, 203] on button "Exit" at bounding box center [247, 291] width 23 height 16
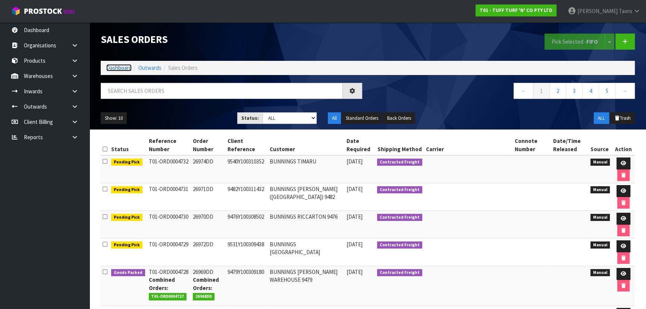
click at [112, 71] on link "Dashboard" at bounding box center [118, 67] width 25 height 7
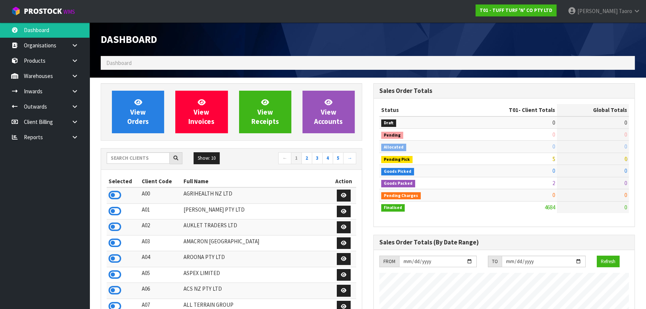
scroll to position [564, 272]
click at [222, 43] on h1 "Dashboard" at bounding box center [231, 39] width 261 height 11
click at [143, 154] on input "text" at bounding box center [138, 158] width 63 height 12
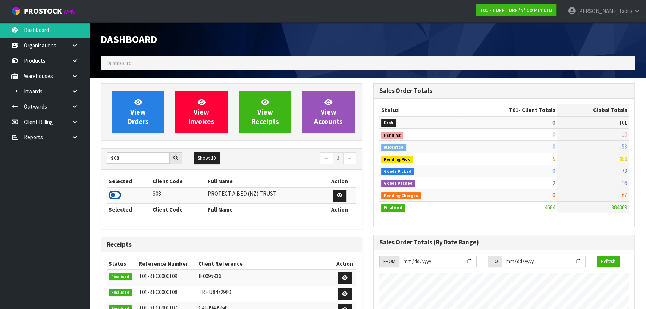
click at [113, 195] on icon at bounding box center [115, 194] width 13 height 11
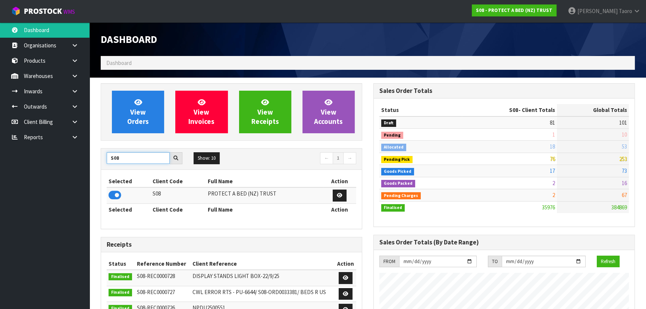
click at [138, 161] on input "S08" at bounding box center [138, 158] width 63 height 12
type input "K01"
click at [116, 195] on icon at bounding box center [115, 194] width 13 height 11
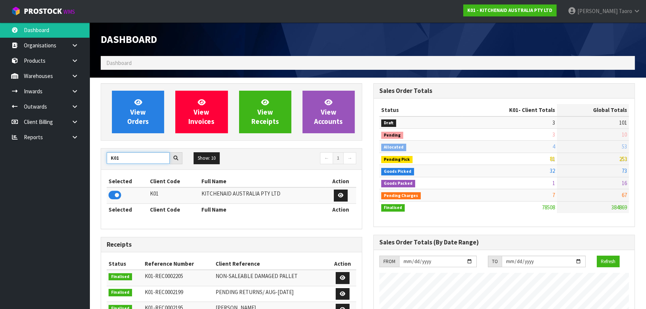
click at [134, 156] on input "K01" at bounding box center [138, 158] width 63 height 12
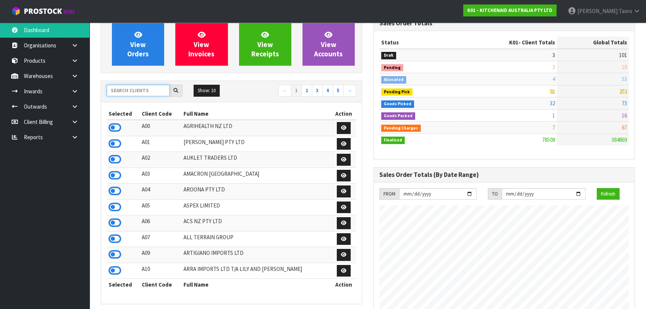
scroll to position [101, 0]
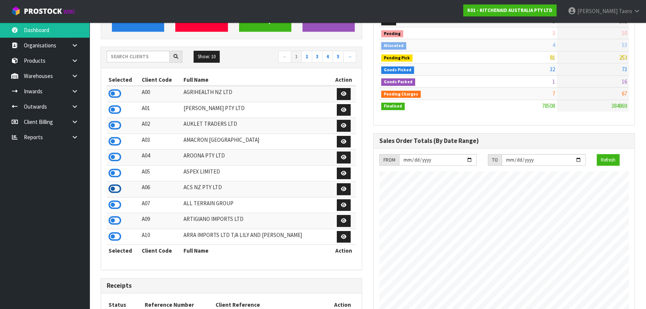
click at [115, 189] on icon at bounding box center [115, 188] width 13 height 11
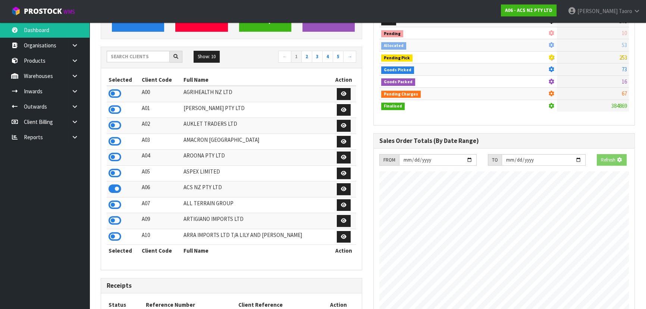
scroll to position [564, 272]
click at [136, 58] on input "text" at bounding box center [138, 57] width 63 height 12
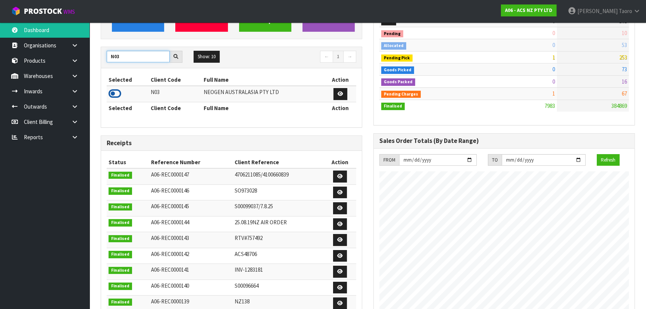
type input "N03"
click at [120, 92] on icon at bounding box center [115, 93] width 13 height 11
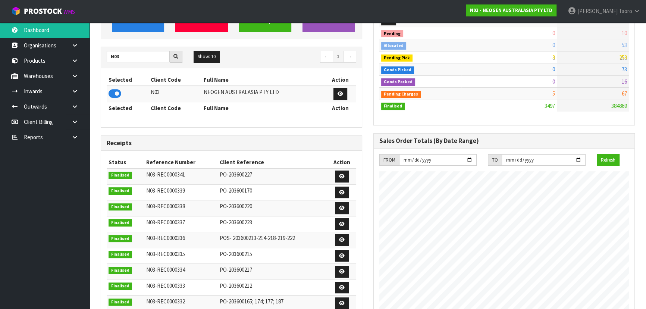
scroll to position [68, 0]
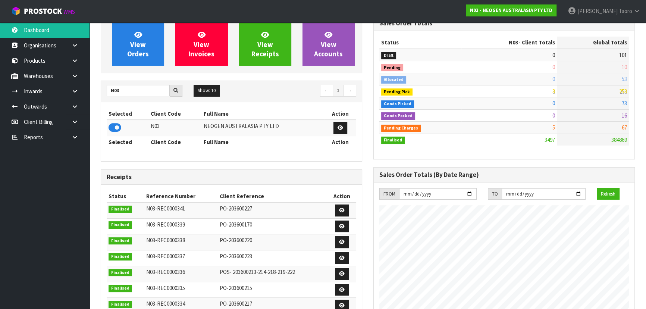
click at [342, 137] on td "Finalised" at bounding box center [420, 140] width 82 height 12
click at [342, 93] on td "Pending Pick" at bounding box center [420, 91] width 82 height 12
click at [342, 114] on td "0" at bounding box center [508, 115] width 95 height 12
click at [342, 134] on td "3497" at bounding box center [508, 140] width 95 height 12
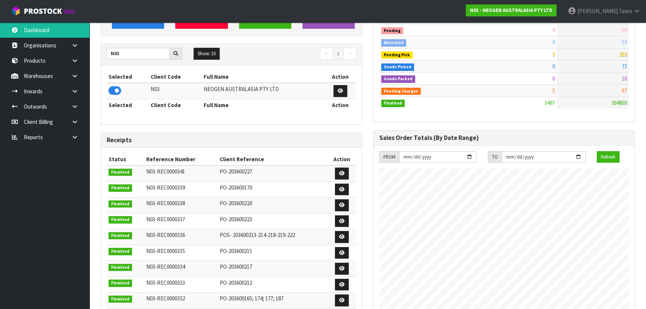
scroll to position [67, 0]
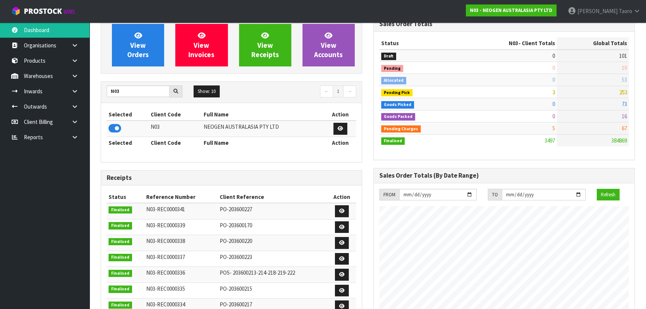
click at [325, 142] on div "Selected Client Code Full Name Action N03 NEOGEN AUSTRALASIA PTY LTD Selected C…" at bounding box center [231, 132] width 261 height 59
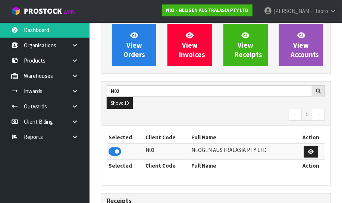
scroll to position [662, 241]
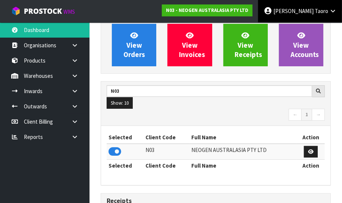
click at [307, 19] on link "Harriet Taoro" at bounding box center [300, 11] width 84 height 22
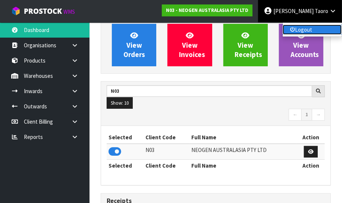
click at [311, 29] on link "Logout" at bounding box center [312, 30] width 59 height 10
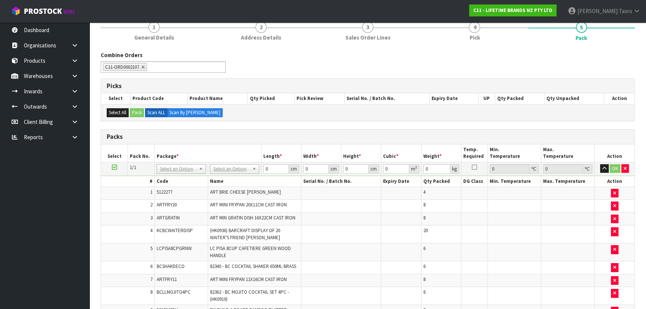
drag, startPoint x: 233, startPoint y: 172, endPoint x: 234, endPoint y: 179, distance: 7.5
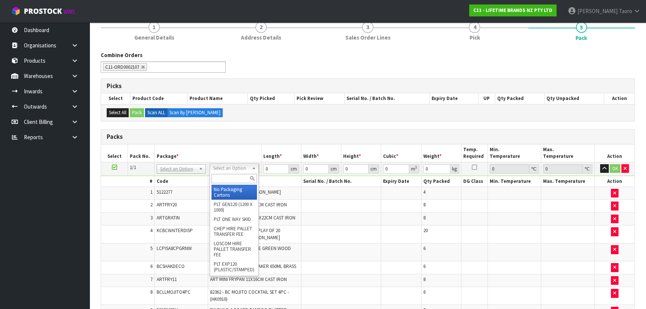
drag, startPoint x: 237, startPoint y: 191, endPoint x: 263, endPoint y: 181, distance: 27.9
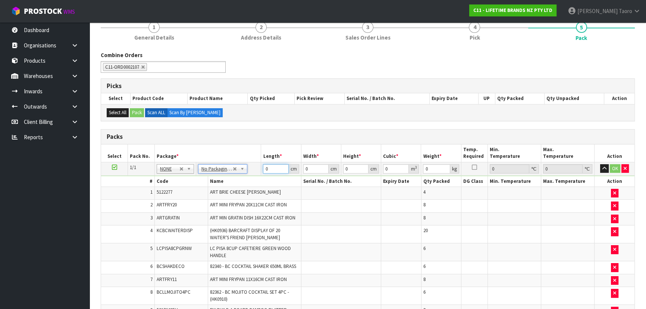
click at [268, 165] on input "0" at bounding box center [275, 168] width 25 height 9
type input "150"
type input "87"
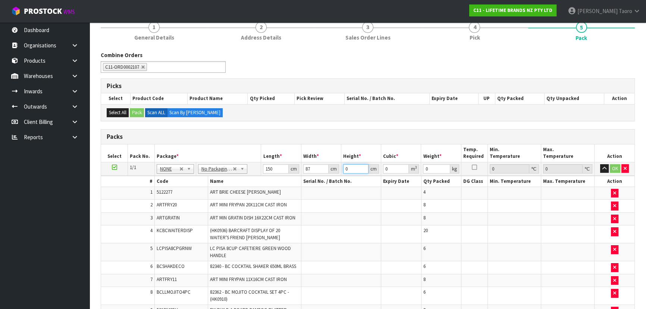
type input "1"
type input "0.01305"
type input "18"
type input "0.2349"
type input "181"
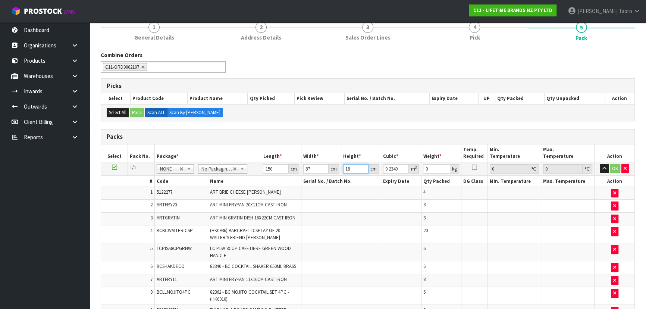
type input "2.36205"
type input "181"
type input "327"
click at [354, 169] on input "181" at bounding box center [355, 168] width 25 height 9
click at [309, 168] on input "87" at bounding box center [315, 168] width 25 height 9
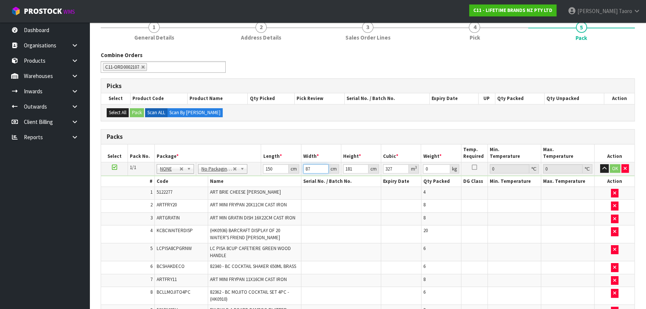
click at [309, 168] on input "87" at bounding box center [315, 168] width 25 height 9
type input "8"
type input "0.2172"
type input "87"
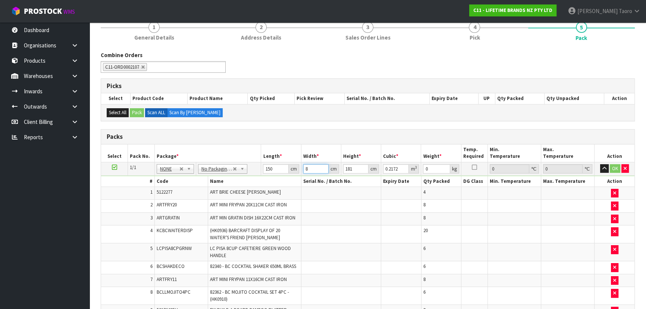
type input "2.36205"
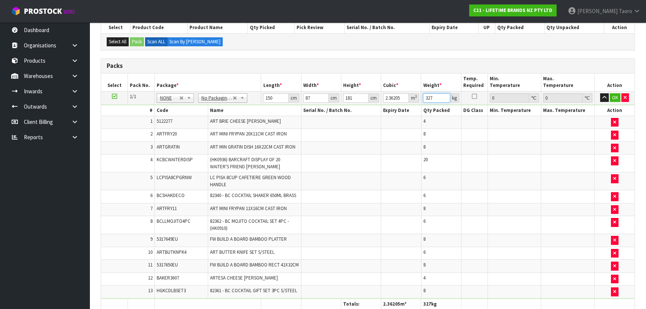
scroll to position [295, 0]
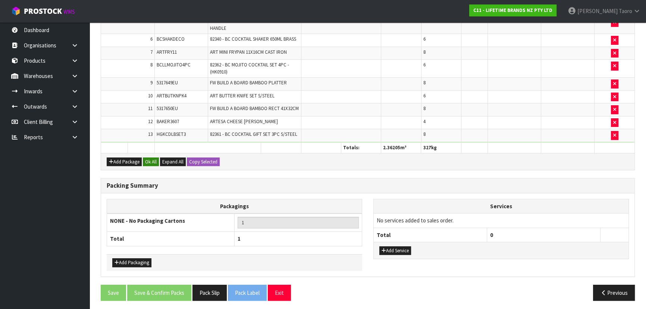
type input "327"
click at [153, 160] on button "Ok All" at bounding box center [151, 161] width 16 height 9
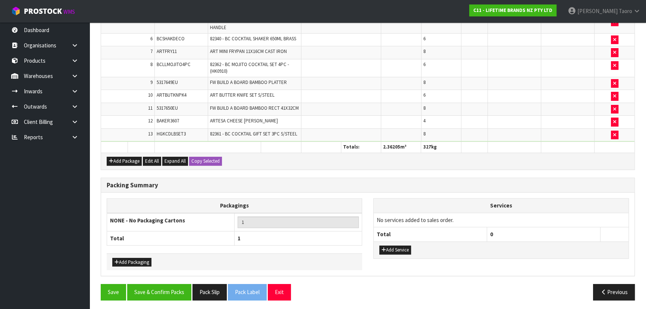
scroll to position [294, 0]
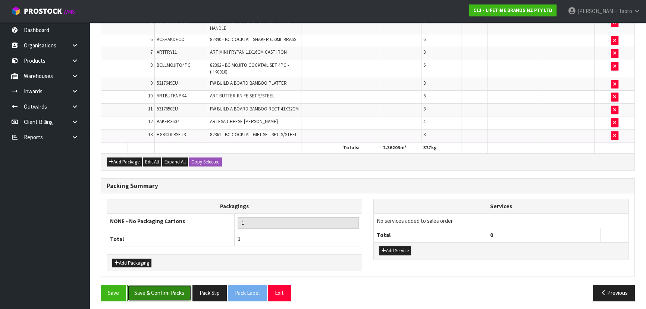
drag, startPoint x: 171, startPoint y: 289, endPoint x: 172, endPoint y: 285, distance: 4.9
click at [172, 289] on button "Save & Confirm Packs" at bounding box center [159, 293] width 64 height 16
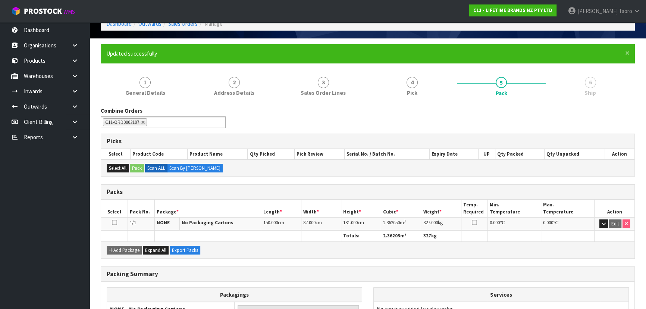
scroll to position [112, 0]
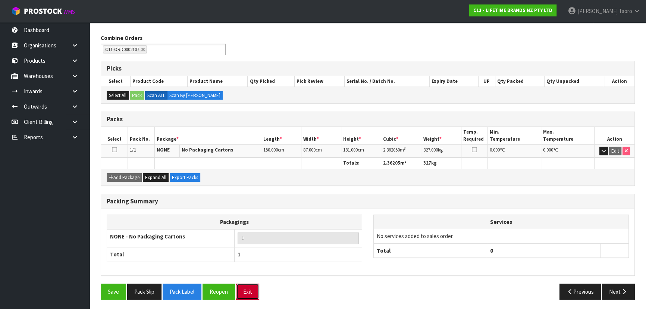
click at [250, 293] on button "Exit" at bounding box center [247, 291] width 23 height 16
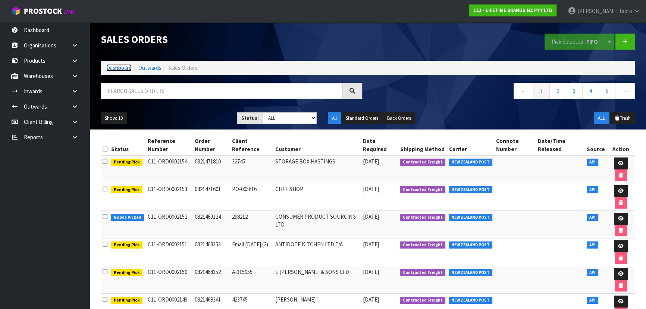
click at [111, 69] on link "Dashboard" at bounding box center [118, 67] width 25 height 7
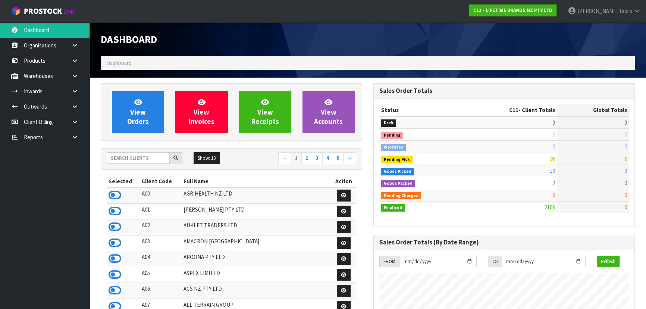
scroll to position [372413, 372705]
click at [115, 191] on icon at bounding box center [115, 194] width 13 height 11
click at [138, 161] on input "text" at bounding box center [138, 158] width 63 height 12
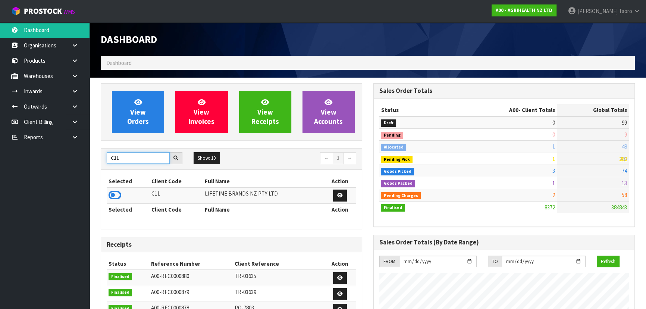
type input "C11"
click at [117, 195] on icon at bounding box center [115, 194] width 13 height 11
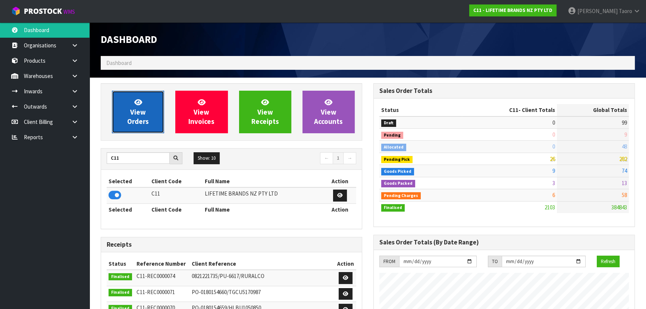
click at [137, 119] on span "View Orders" at bounding box center [138, 112] width 22 height 28
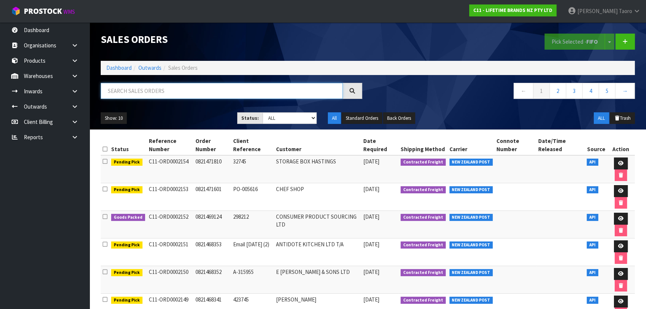
click at [166, 89] on input "text" at bounding box center [222, 91] width 242 height 16
type input "2107"
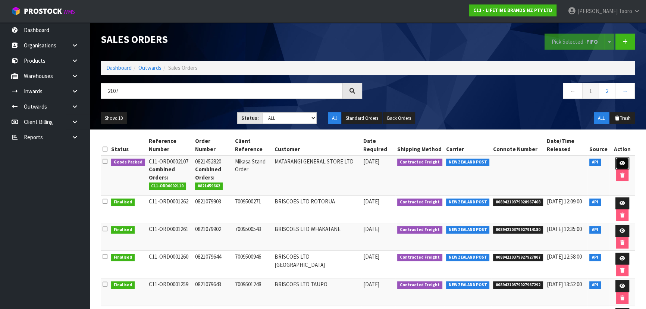
click at [620, 163] on icon at bounding box center [623, 163] width 6 height 5
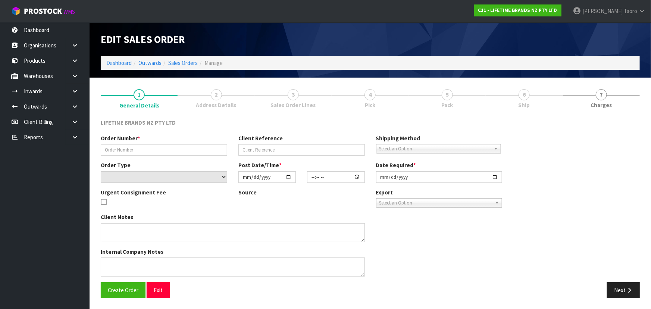
type input "0821452820"
type input "Mikasa Stand Order"
select select "number:0"
type input "2025-10-03"
type input "08:29:36.000"
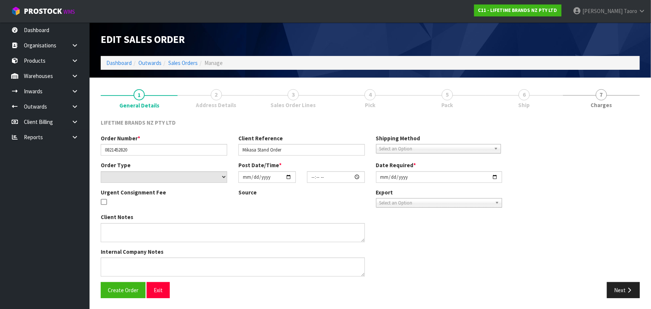
type input "2025-10-03"
type textarea "COULD YOU PLEASE LET US KNOW THE FREIGHT COST FOR THIS ORDER BEFORE SENDING"
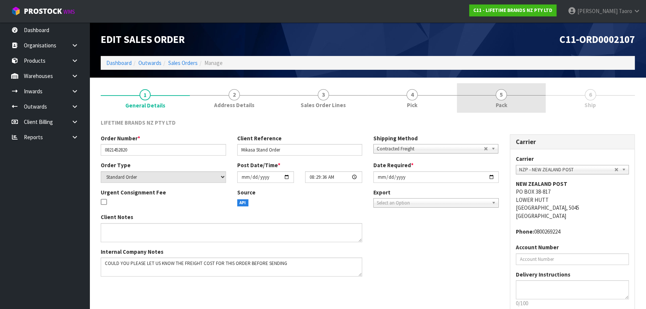
click at [519, 97] on link "5 Pack" at bounding box center [501, 97] width 89 height 29
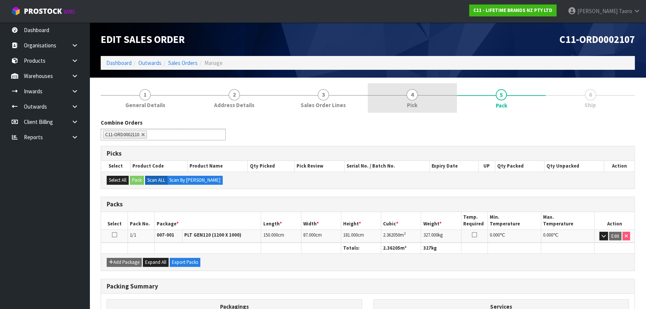
click at [428, 99] on link "4 Pick" at bounding box center [412, 97] width 89 height 29
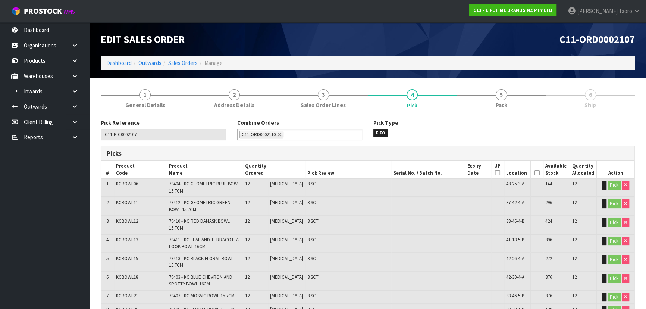
click at [446, 48] on div "C11-ORD0002107" at bounding box center [504, 39] width 273 height 34
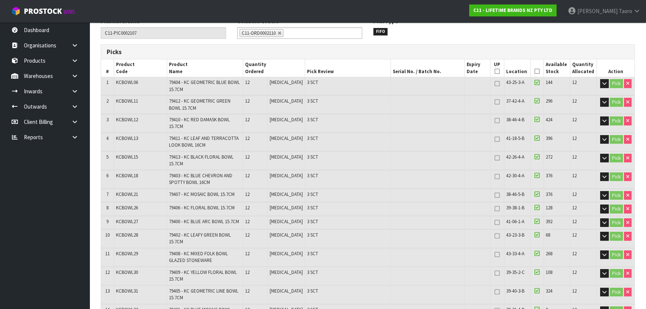
click at [404, 141] on td at bounding box center [427, 142] width 73 height 18
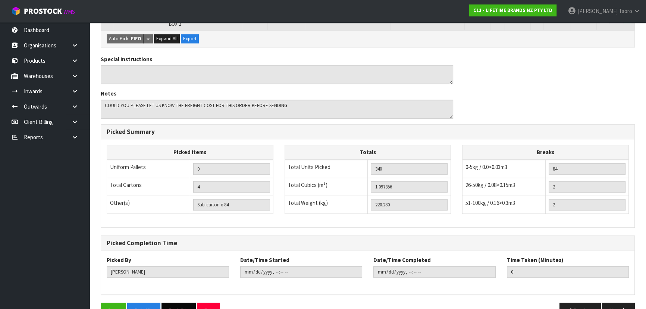
scroll to position [692, 0]
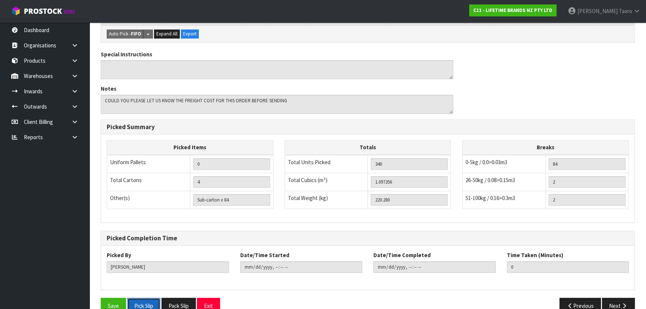
click at [145, 298] on button "Pick Slip" at bounding box center [143, 306] width 33 height 16
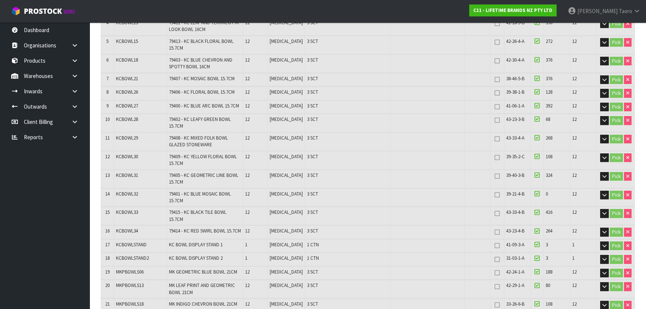
scroll to position [0, 0]
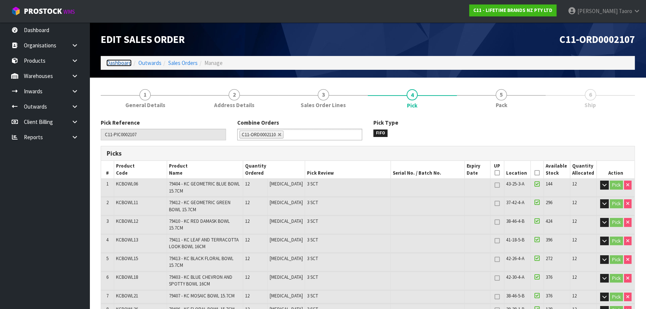
click at [127, 63] on link "Dashboard" at bounding box center [118, 62] width 25 height 7
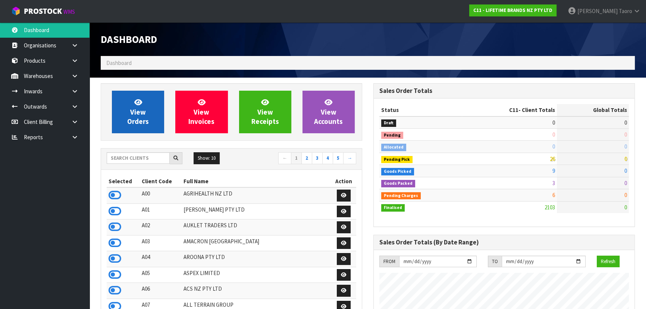
scroll to position [564, 272]
click at [137, 104] on icon at bounding box center [138, 101] width 8 height 7
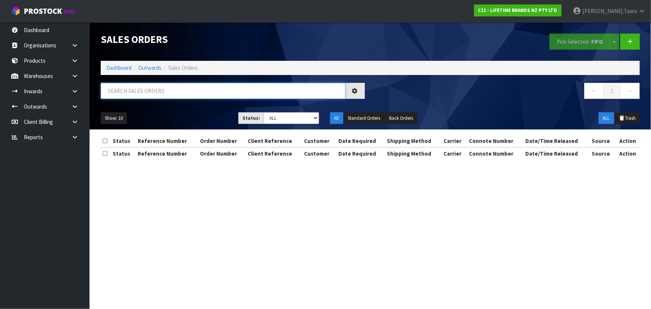
click at [140, 93] on input "text" at bounding box center [223, 91] width 245 height 16
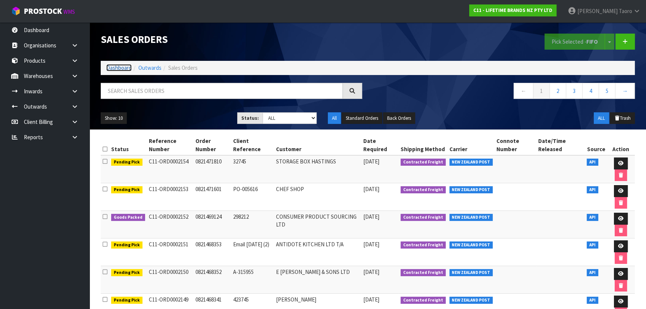
click at [123, 66] on link "Dashboard" at bounding box center [118, 67] width 25 height 7
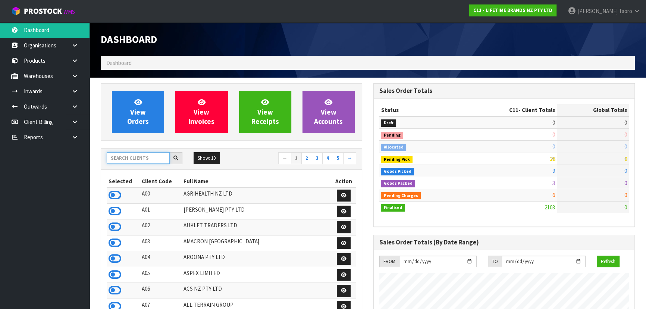
click at [137, 157] on input "text" at bounding box center [138, 158] width 63 height 12
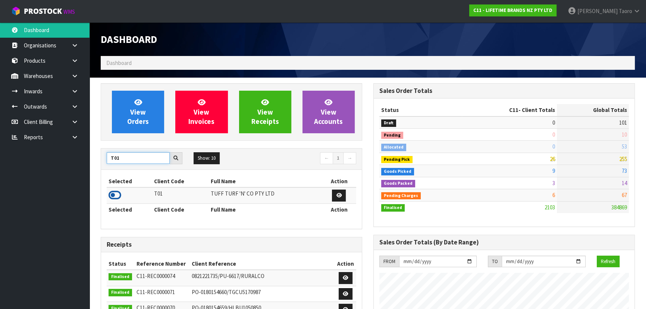
type input "T01"
click at [114, 191] on icon at bounding box center [115, 194] width 13 height 11
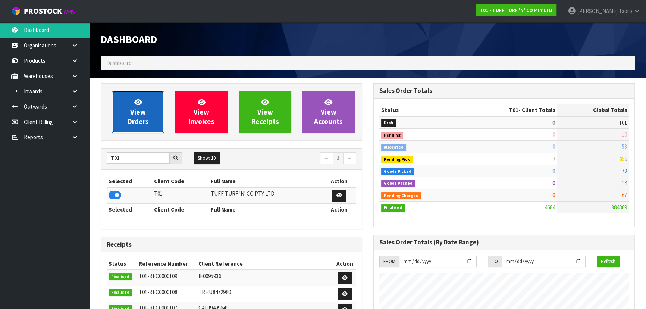
click at [138, 116] on span "View Orders" at bounding box center [138, 112] width 22 height 28
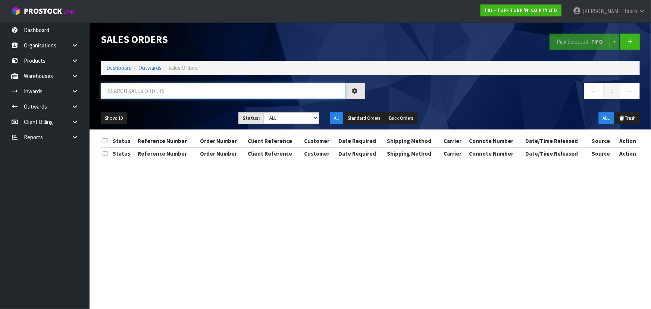
click at [150, 89] on input "text" at bounding box center [223, 91] width 245 height 16
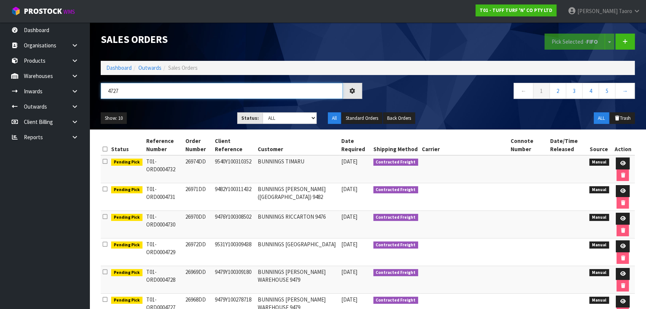
type input "4727"
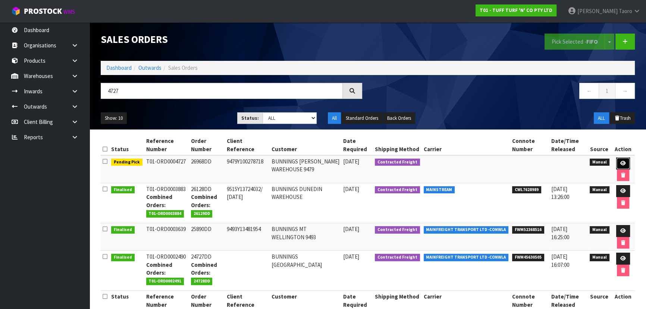
click at [624, 164] on icon at bounding box center [623, 163] width 6 height 5
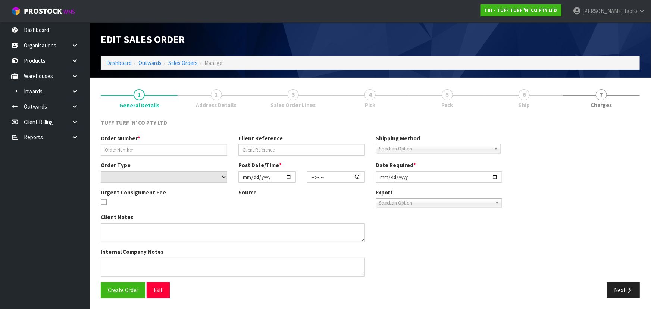
type input "26968DD"
type input "9479Y100278718"
select select "number:0"
type input "2025-10-06"
type input "14:12:00.000"
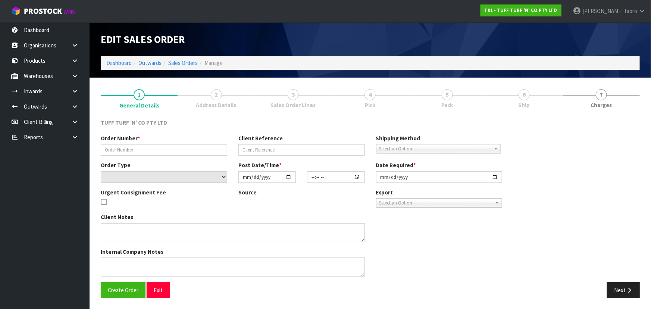
type input "2025-10-07"
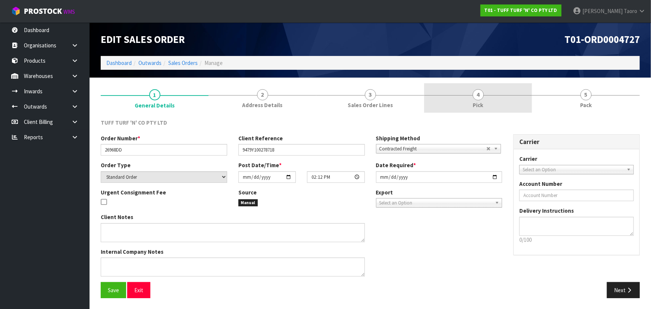
click at [500, 90] on link "4 Pick" at bounding box center [478, 97] width 108 height 29
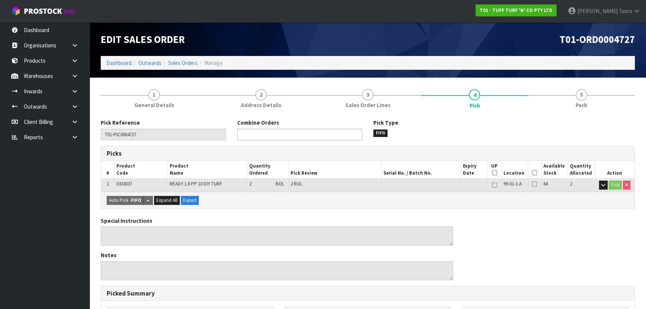
click at [337, 132] on ul at bounding box center [299, 135] width 125 height 12
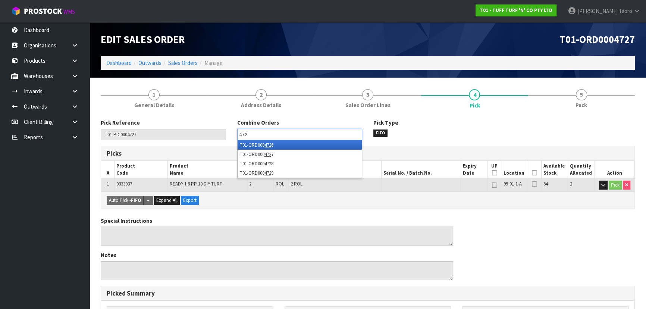
type input "4728"
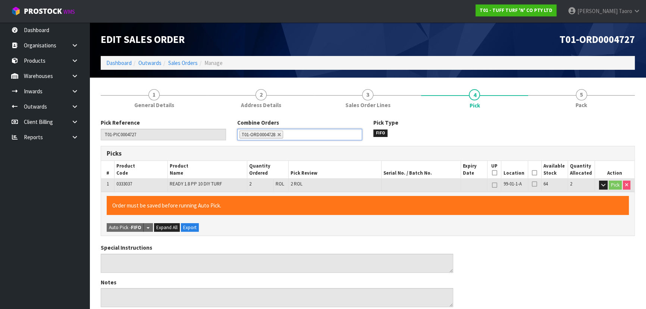
click at [533, 173] on icon at bounding box center [534, 173] width 5 height 0
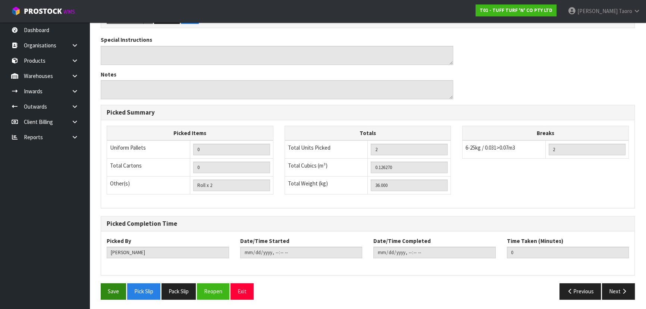
scroll to position [208, 0]
drag, startPoint x: 119, startPoint y: 291, endPoint x: 116, endPoint y: 286, distance: 6.4
click at [119, 291] on button "Save" at bounding box center [113, 291] width 25 height 16
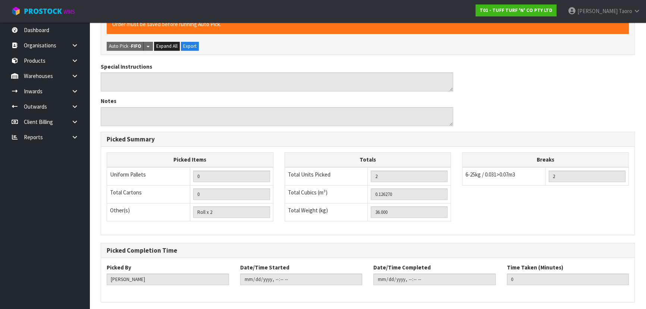
scroll to position [0, 0]
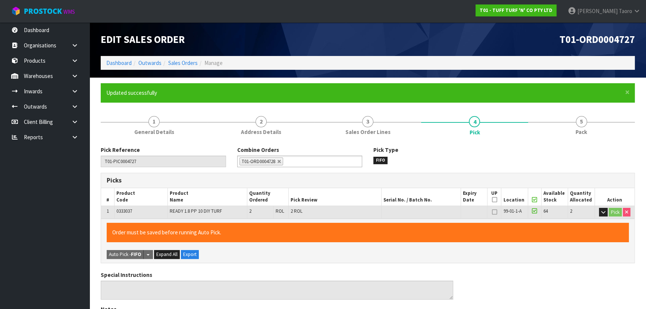
type input "Harriet Taoro"
type input "2025-10-08T16:36:08"
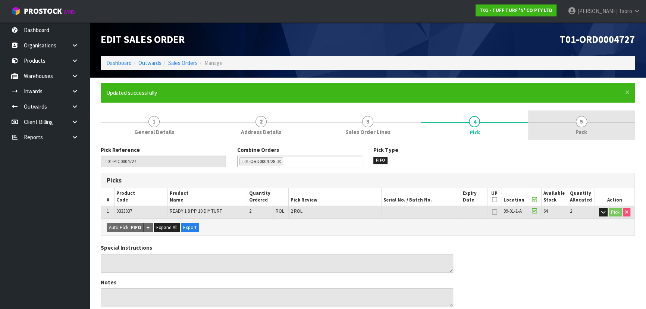
click at [583, 137] on link "5 Pack" at bounding box center [581, 124] width 107 height 29
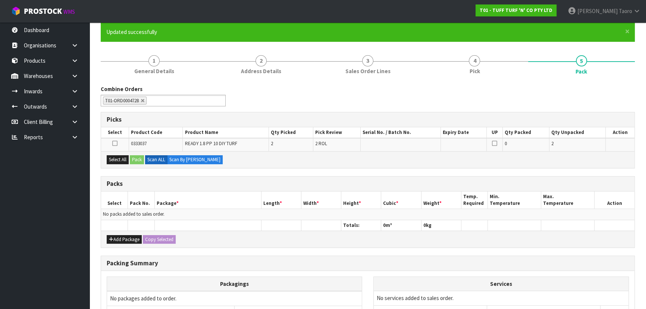
scroll to position [136, 0]
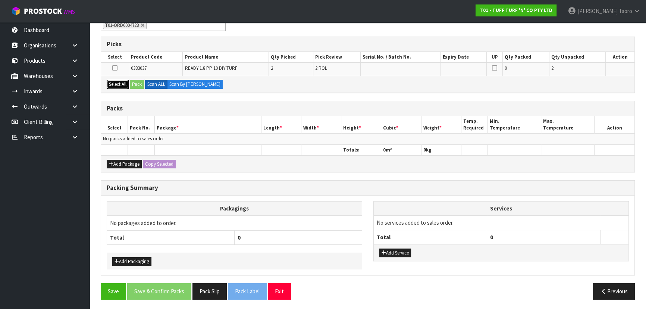
click at [115, 86] on button "Select All" at bounding box center [118, 84] width 22 height 9
click at [134, 85] on button "Pack" at bounding box center [137, 84] width 14 height 9
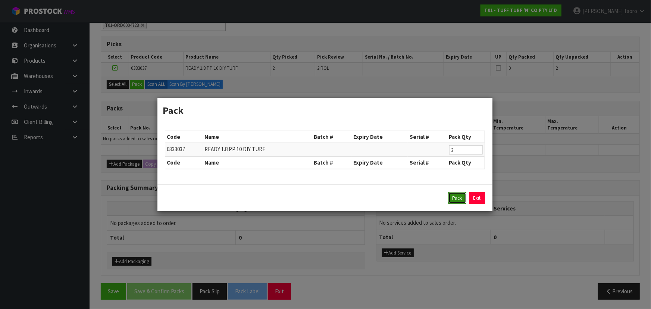
click at [458, 195] on button "Pack" at bounding box center [457, 198] width 18 height 12
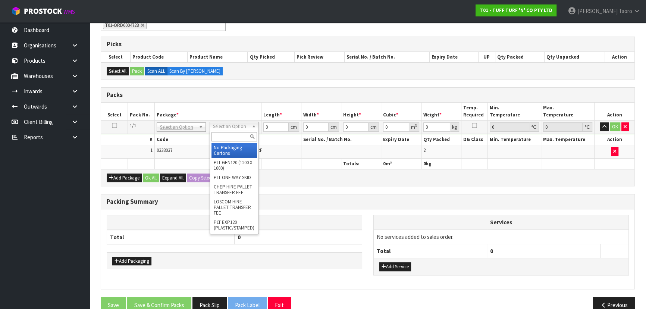
drag, startPoint x: 238, startPoint y: 153, endPoint x: 277, endPoint y: 133, distance: 43.2
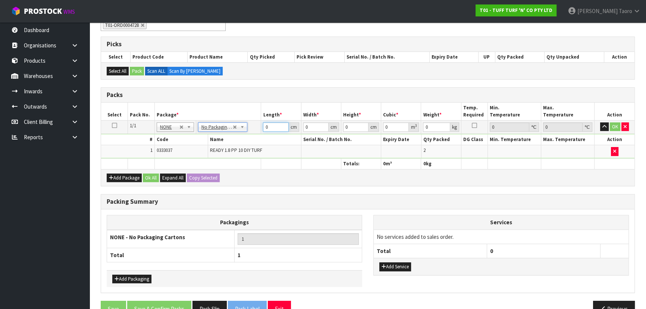
click at [274, 126] on input "0" at bounding box center [275, 126] width 25 height 9
type input "182"
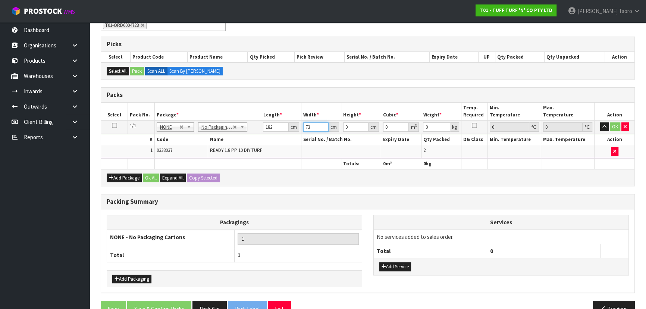
type input "73"
type input "4"
type input "0.053144"
type input "43"
type input "0.571298"
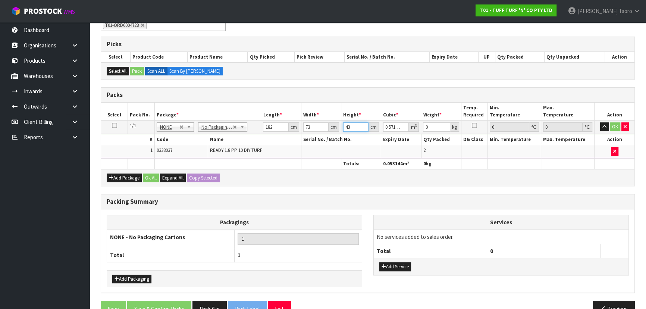
type input "43"
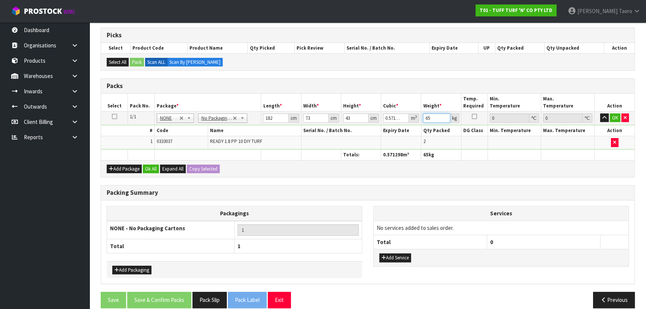
scroll to position [153, 0]
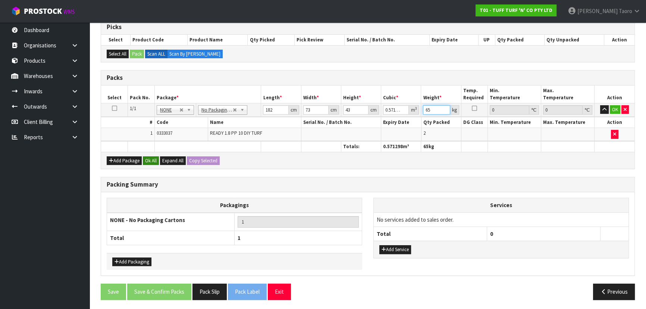
type input "65"
click at [157, 160] on button "Ok All" at bounding box center [151, 160] width 16 height 9
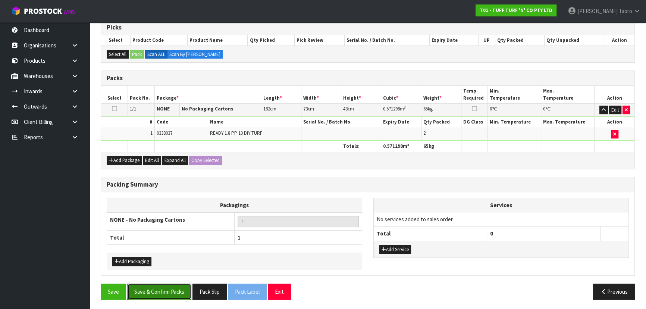
click at [175, 289] on button "Save & Confirm Packs" at bounding box center [159, 291] width 64 height 16
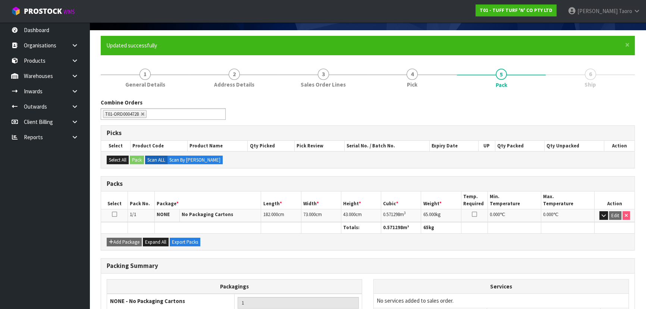
scroll to position [112, 0]
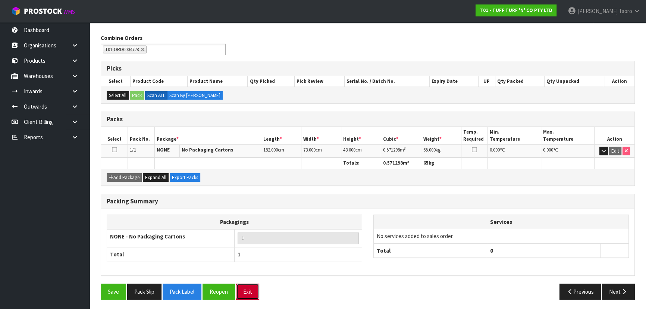
click at [254, 289] on button "Exit" at bounding box center [247, 291] width 23 height 16
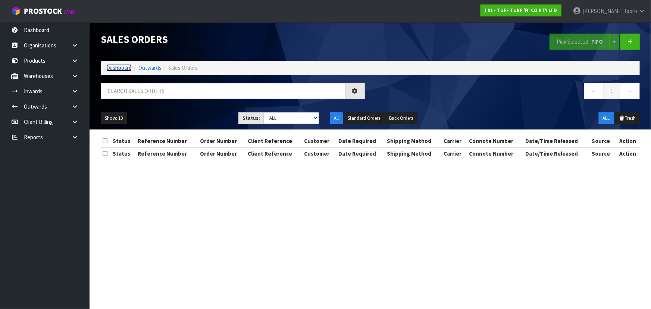
click at [120, 70] on link "Dashboard" at bounding box center [118, 67] width 25 height 7
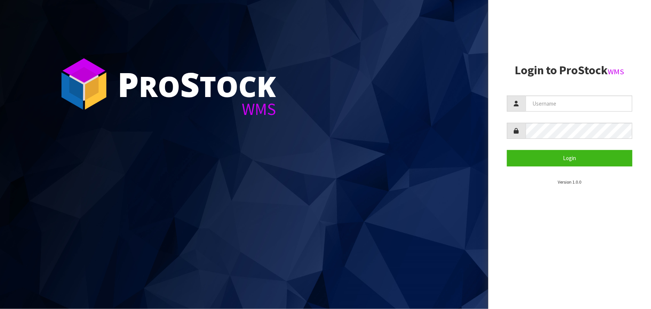
click at [284, 36] on section "P ro S tock WMS" at bounding box center [244, 154] width 488 height 309
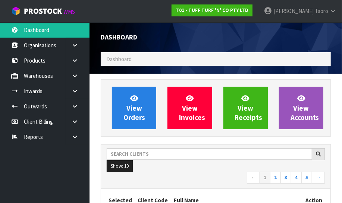
scroll to position [590, 241]
